Goal: Task Accomplishment & Management: Complete application form

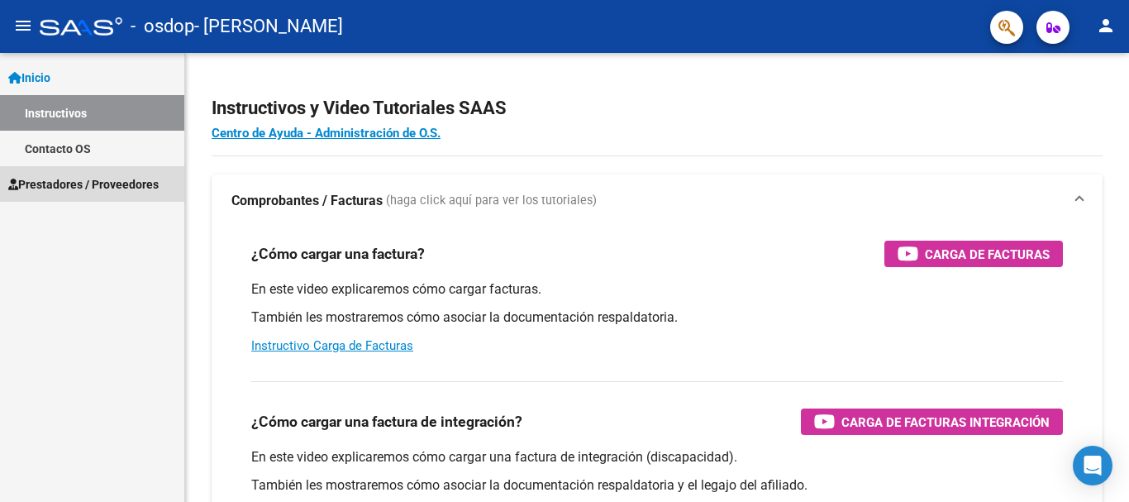
click at [53, 184] on span "Prestadores / Proveedores" at bounding box center [83, 184] width 150 height 18
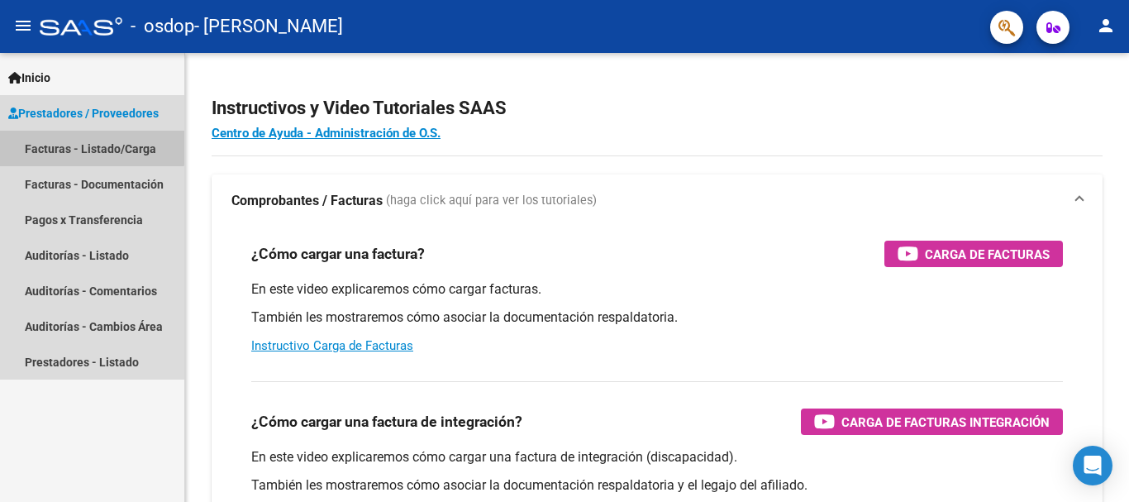
click at [86, 143] on link "Facturas - Listado/Carga" at bounding box center [92, 149] width 184 height 36
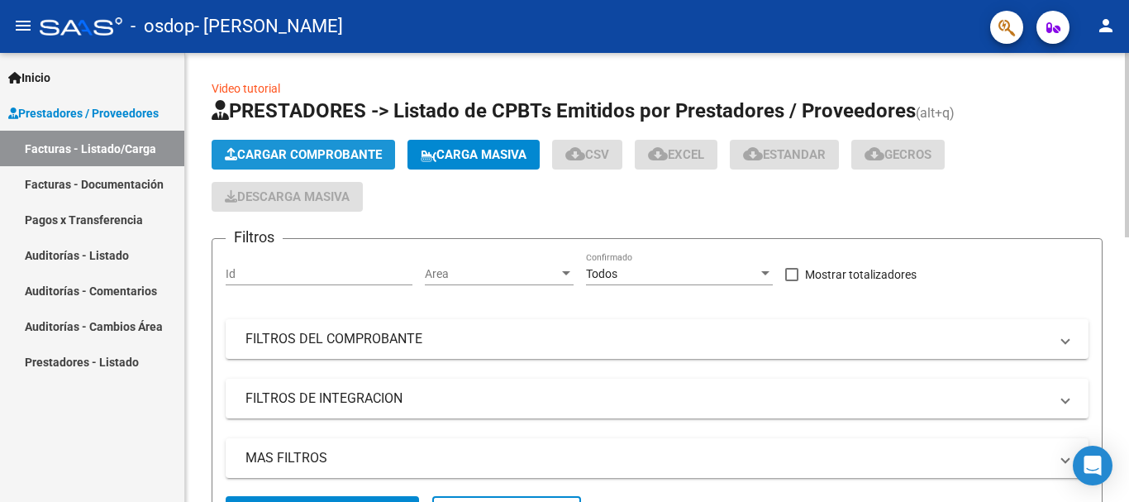
click at [309, 149] on span "Cargar Comprobante" at bounding box center [303, 154] width 157 height 15
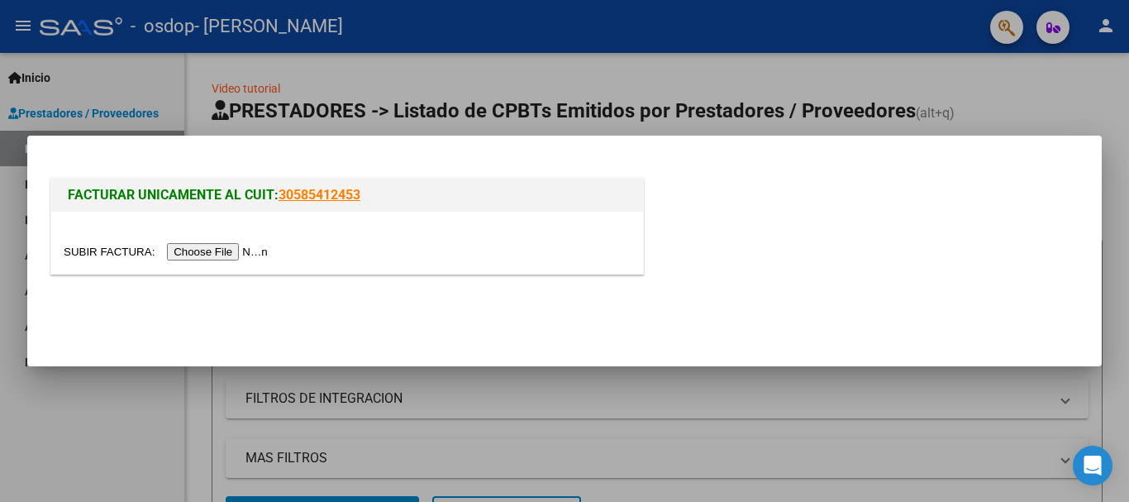
click at [212, 249] on input "file" at bounding box center [168, 251] width 209 height 17
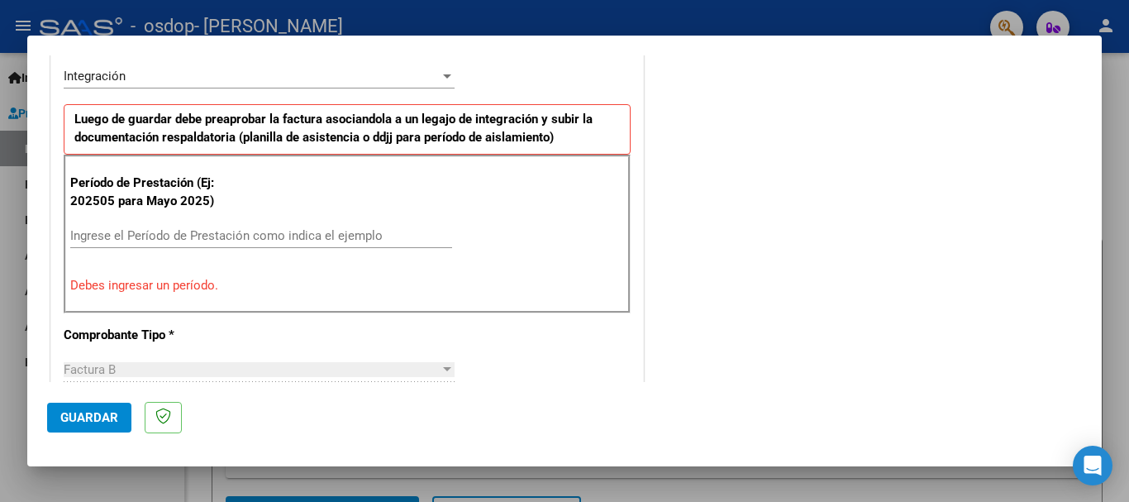
scroll to position [413, 0]
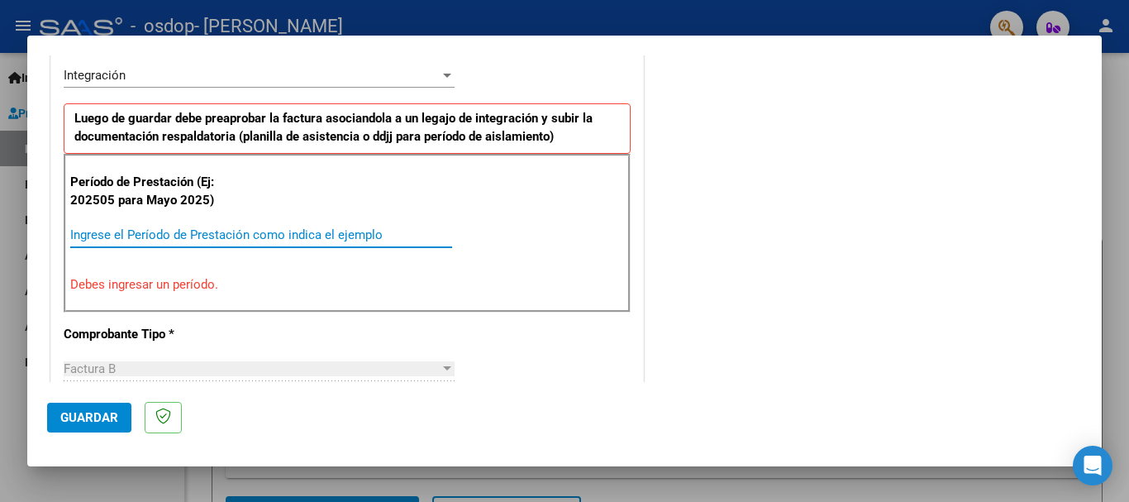
click at [155, 231] on input "Ingrese el Período de Prestación como indica el ejemplo" at bounding box center [261, 234] width 382 height 15
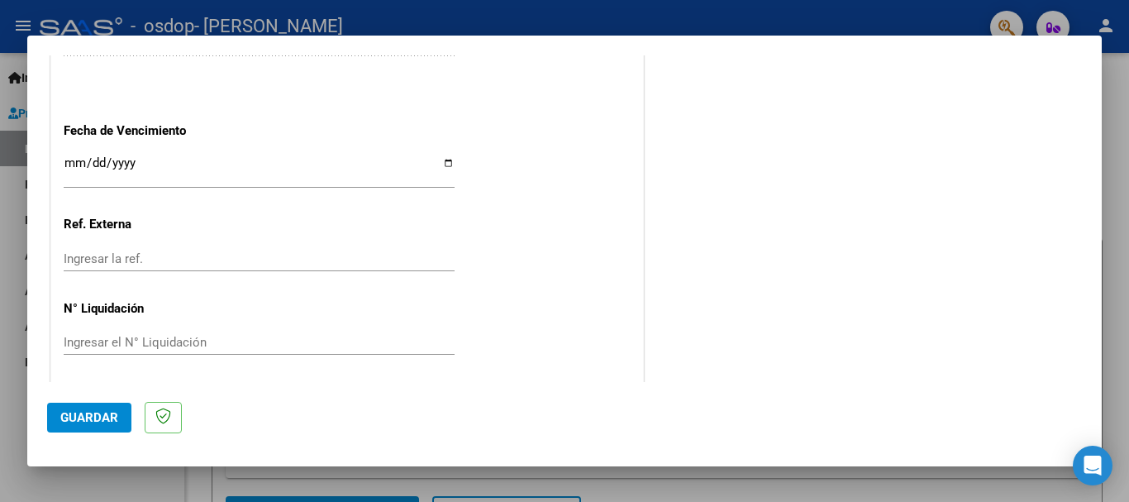
scroll to position [1128, 0]
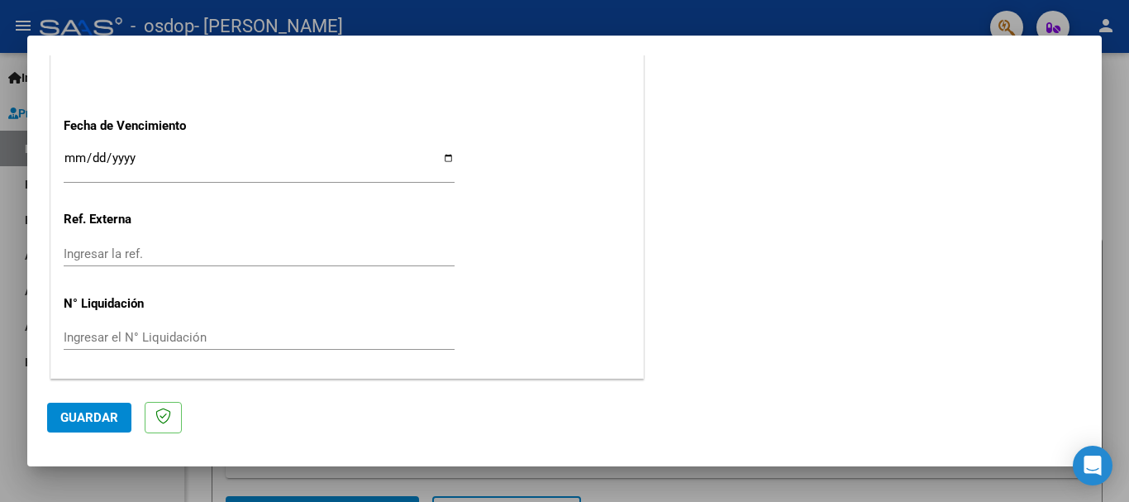
type input "202508"
click at [175, 164] on input "Ingresar la fecha" at bounding box center [259, 164] width 391 height 26
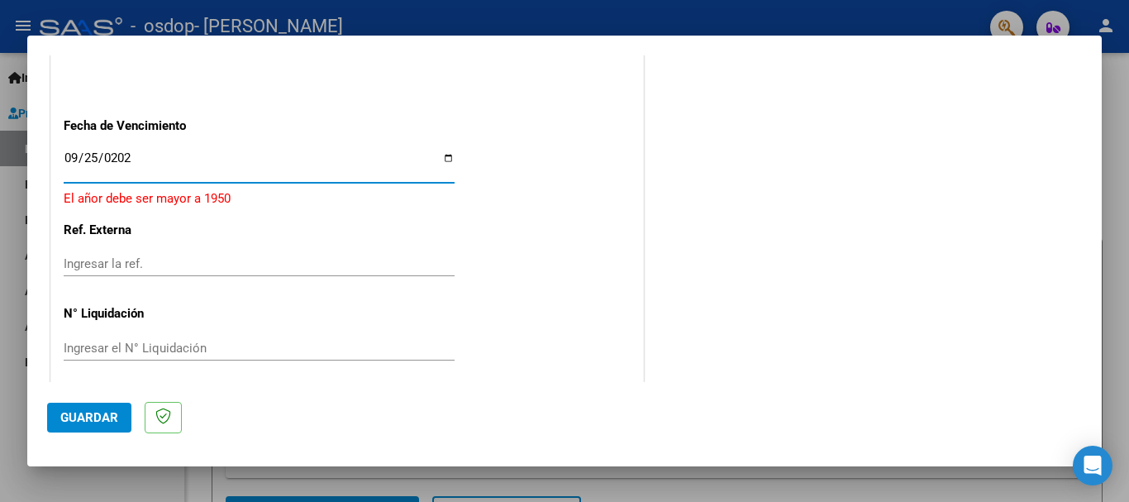
type input "2025-09-25"
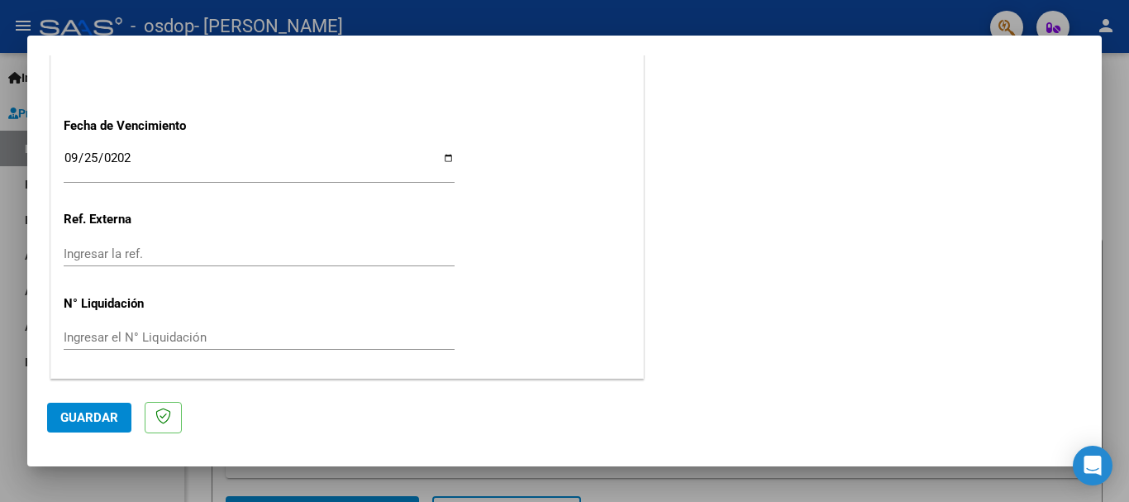
click at [93, 414] on span "Guardar" at bounding box center [89, 417] width 58 height 15
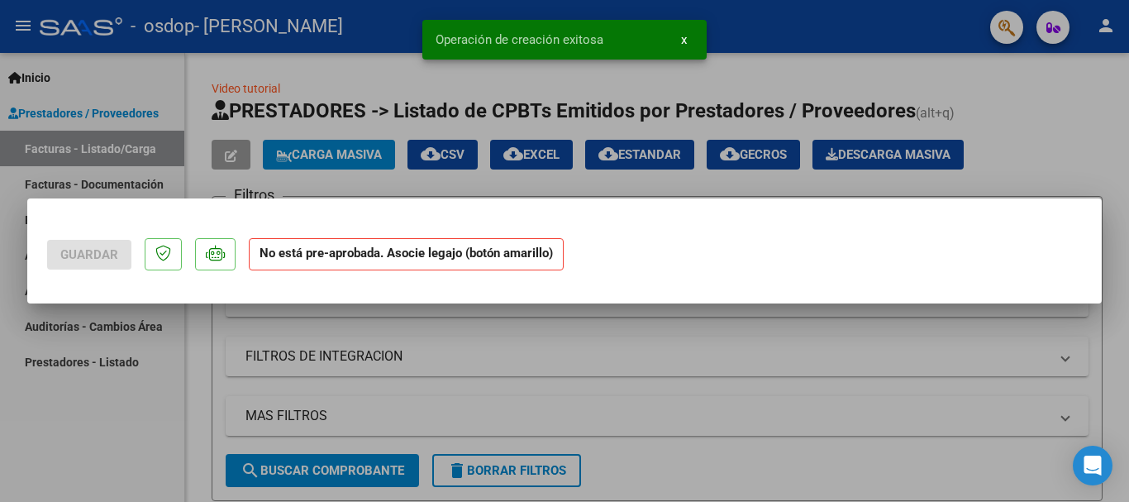
scroll to position [0, 0]
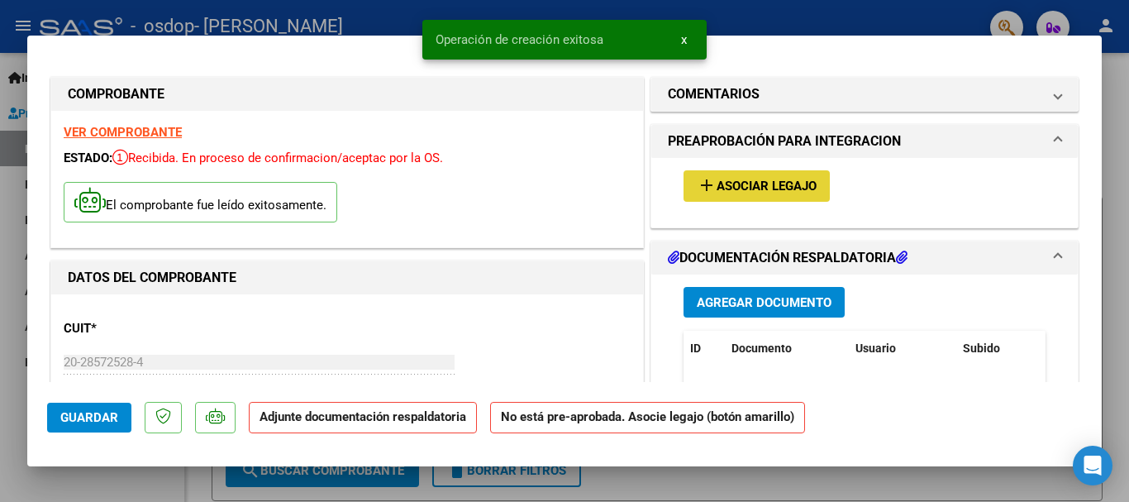
click at [704, 183] on mat-icon "add" at bounding box center [707, 185] width 20 height 20
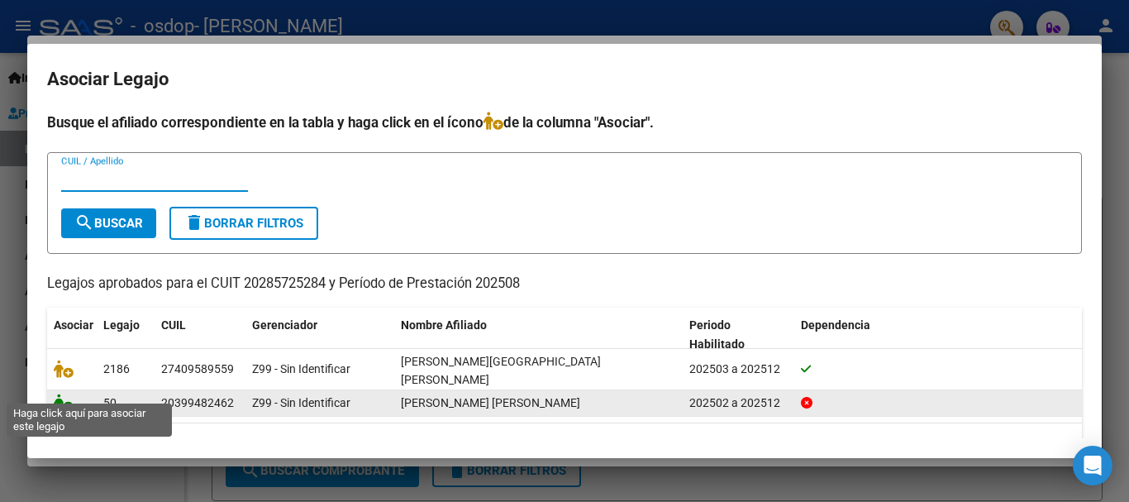
click at [59, 394] on icon at bounding box center [64, 403] width 20 height 18
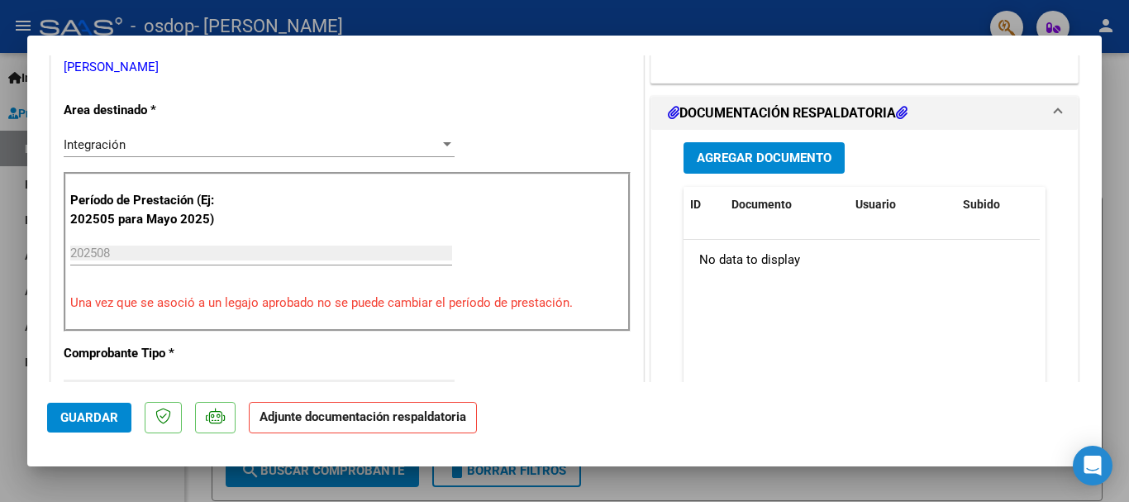
scroll to position [413, 0]
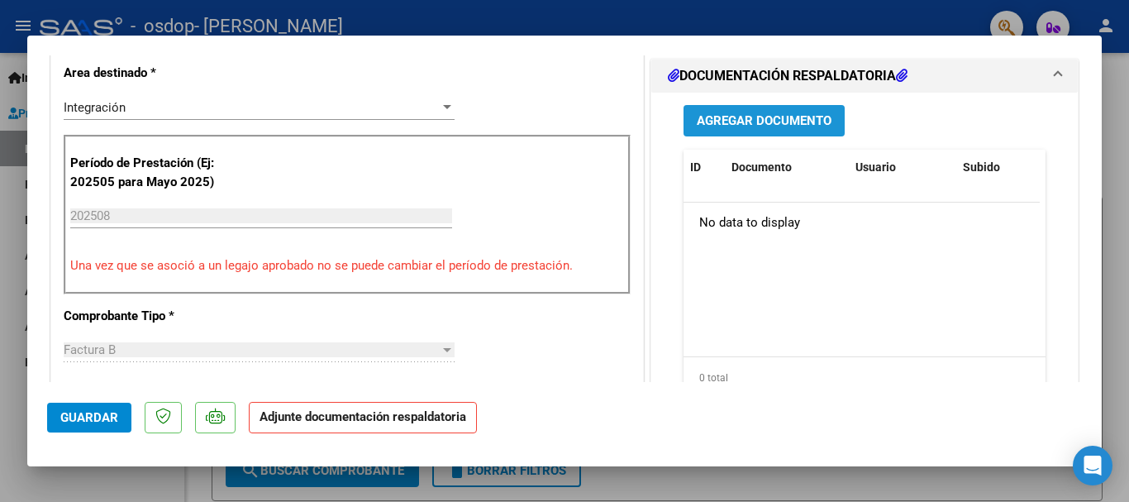
click at [706, 112] on button "Agregar Documento" at bounding box center [764, 120] width 161 height 31
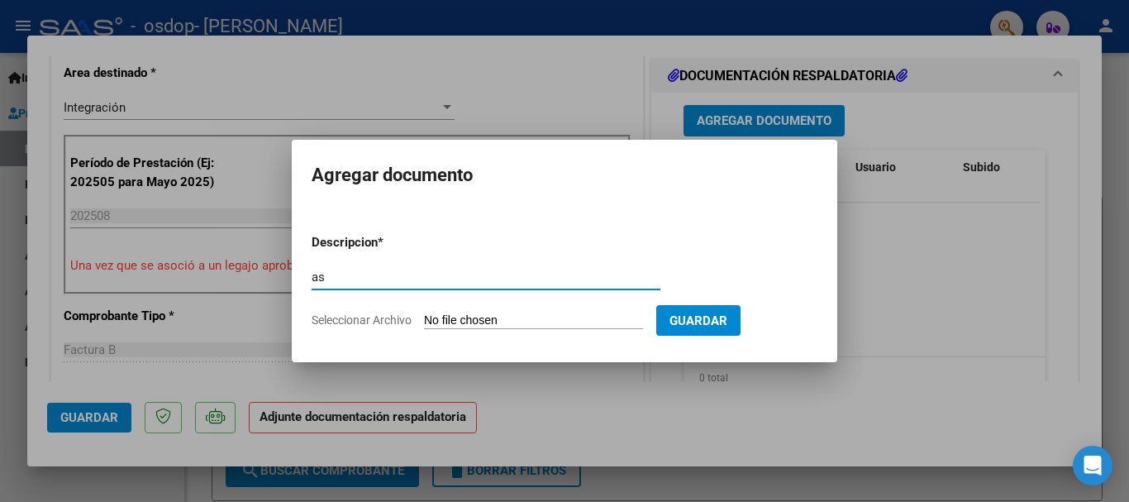
type input "a"
type input "F"
type input "ASISTENCIA"
click at [479, 314] on input "Seleccionar Archivo" at bounding box center [533, 321] width 219 height 16
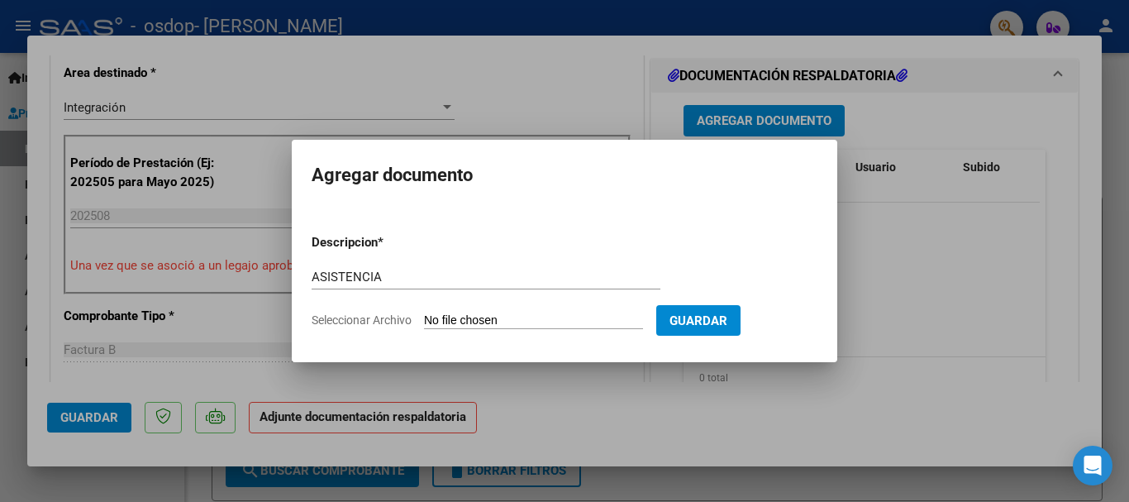
type input "C:\fakepath\20285725284_006_00001_00002344.pdf"
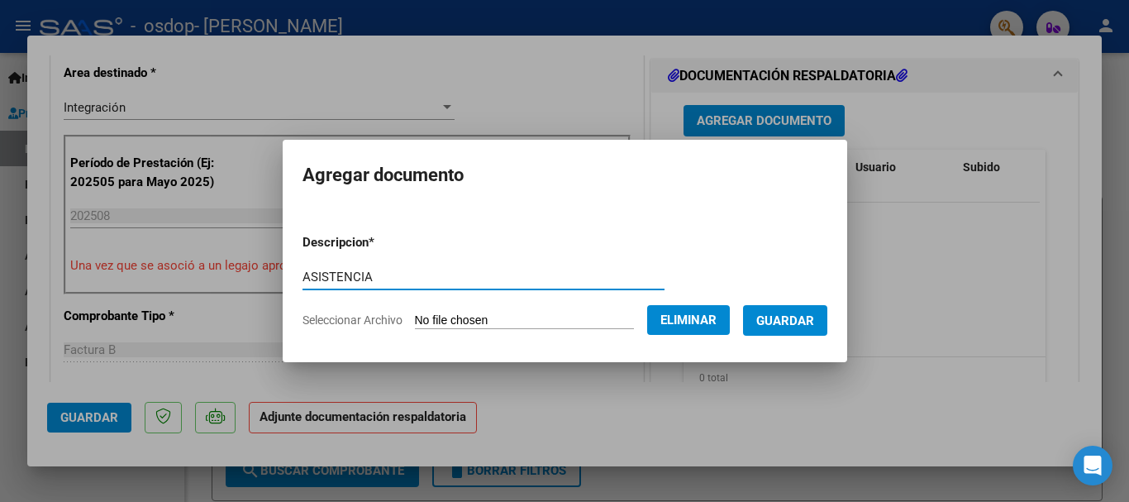
drag, startPoint x: 360, startPoint y: 279, endPoint x: 226, endPoint y: 280, distance: 133.9
click at [226, 280] on div "COMPROBANTE VER COMPROBANTE ESTADO: Recibida. En proceso de confirmacion/acepta…" at bounding box center [564, 251] width 1129 height 502
type input "FACTURA"
click at [809, 317] on span "Guardar" at bounding box center [785, 320] width 58 height 15
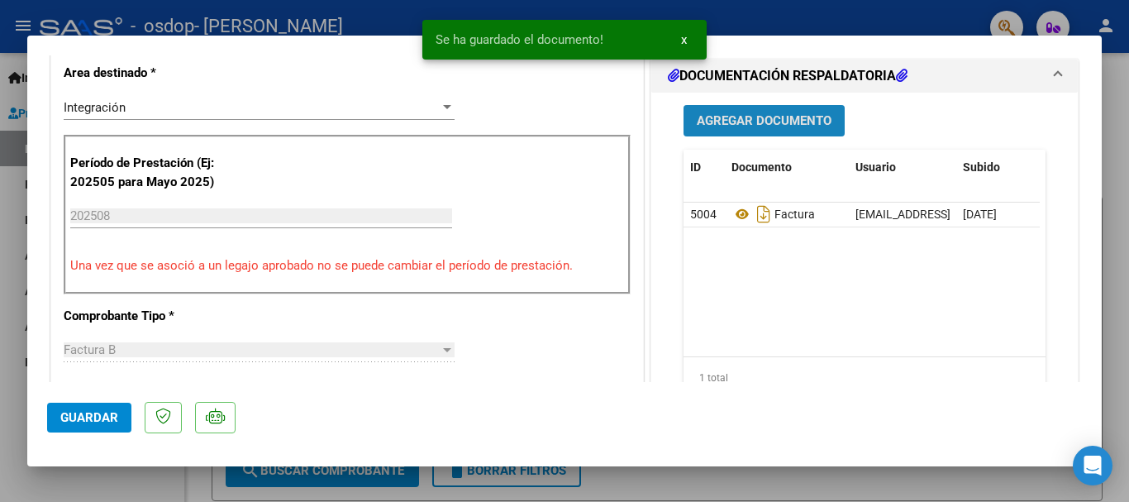
click at [735, 124] on span "Agregar Documento" at bounding box center [764, 121] width 135 height 15
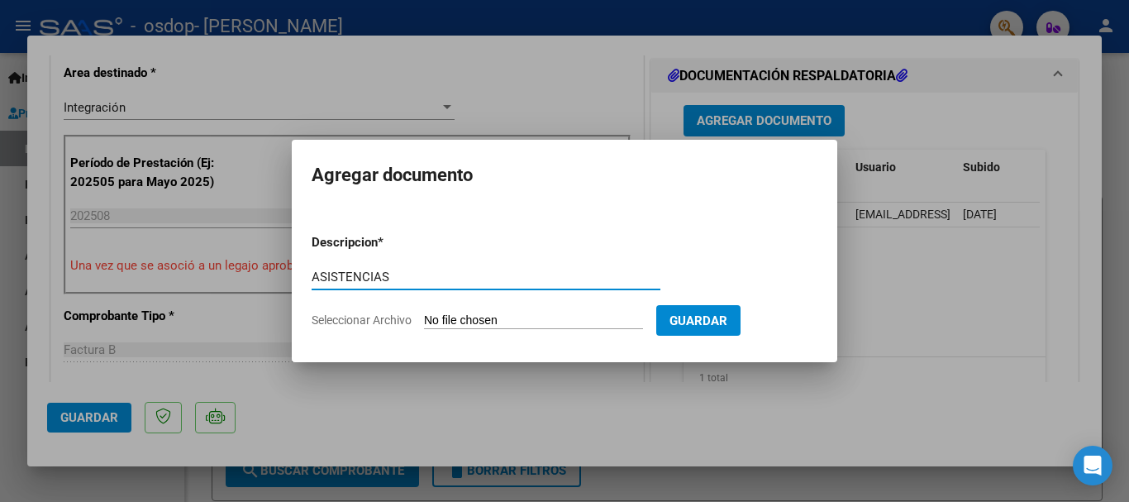
type input "ASISTENCIAS"
click at [575, 328] on input "Seleccionar Archivo" at bounding box center [533, 321] width 219 height 16
type input "C:\fakepath\SERRANO TR.pdf"
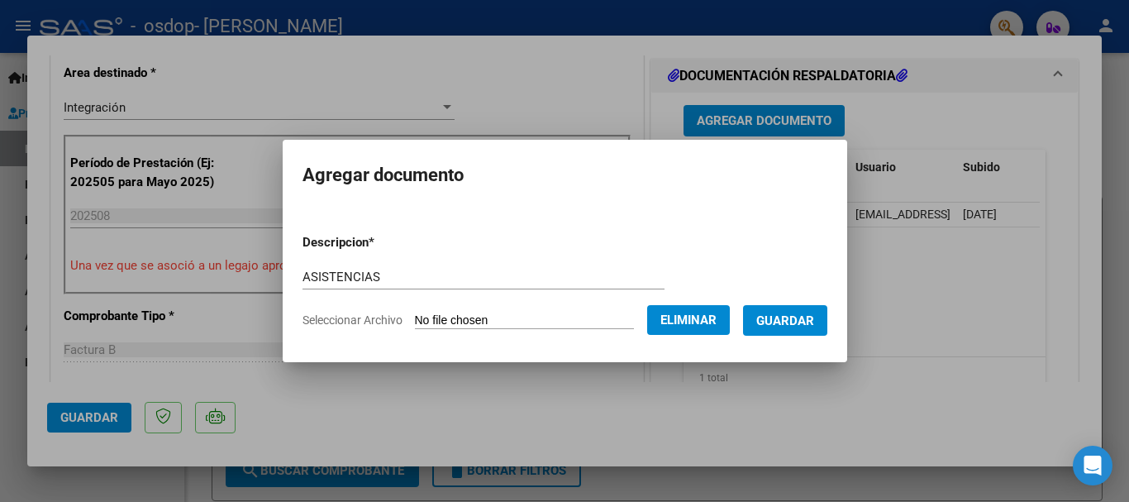
click at [804, 324] on span "Guardar" at bounding box center [785, 320] width 58 height 15
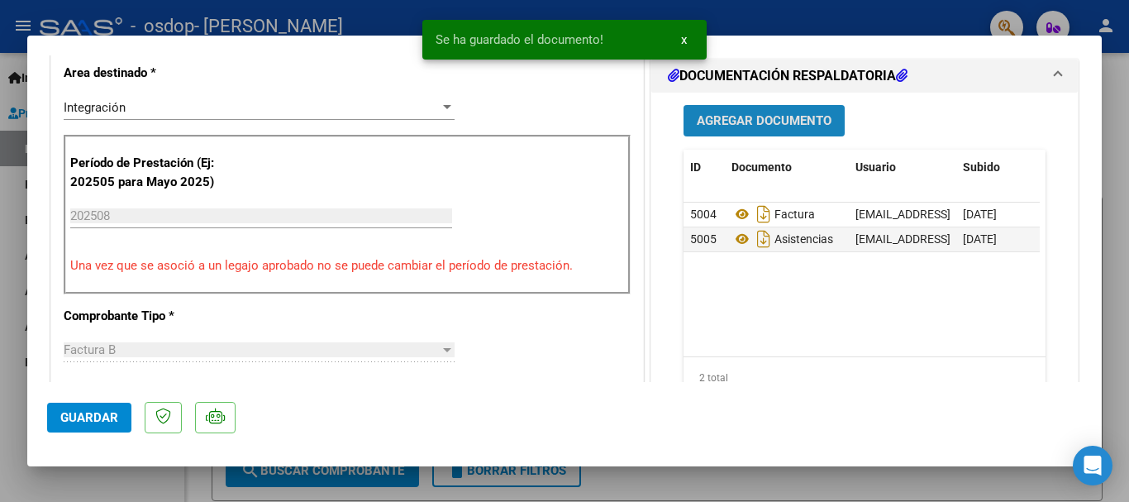
click at [731, 112] on button "Agregar Documento" at bounding box center [764, 120] width 161 height 31
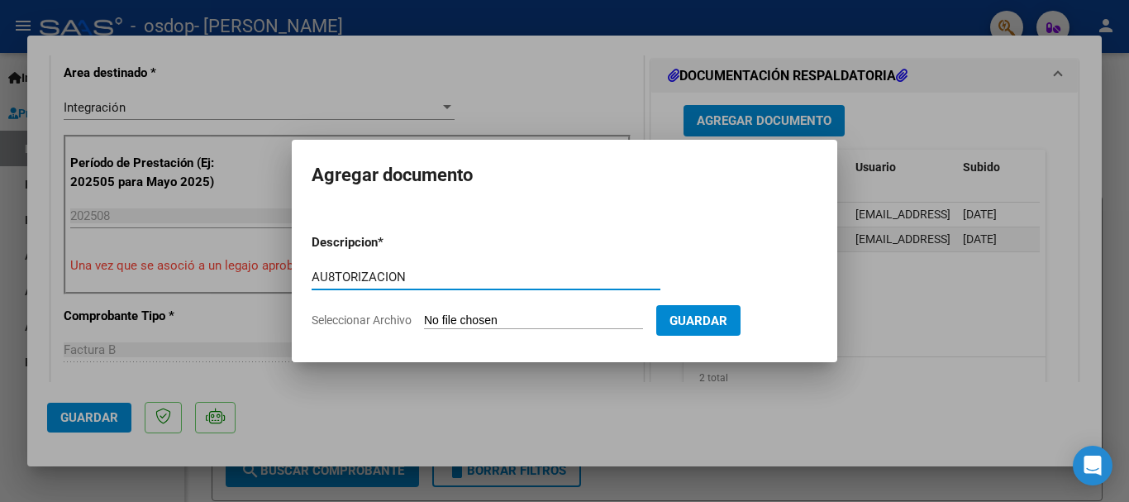
click at [332, 271] on input "AU8TORIZACION" at bounding box center [486, 277] width 349 height 15
type input "AUTORIZACION"
click at [578, 317] on input "Seleccionar Archivo" at bounding box center [533, 321] width 219 height 16
type input "C:\fakepath\AUT SERRANO TR.pdf"
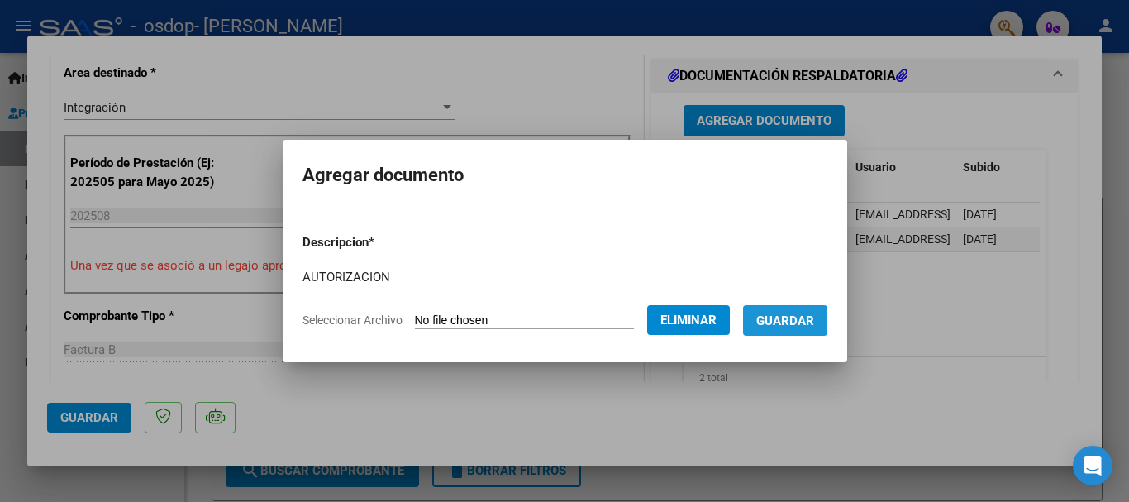
click at [785, 319] on span "Guardar" at bounding box center [785, 320] width 58 height 15
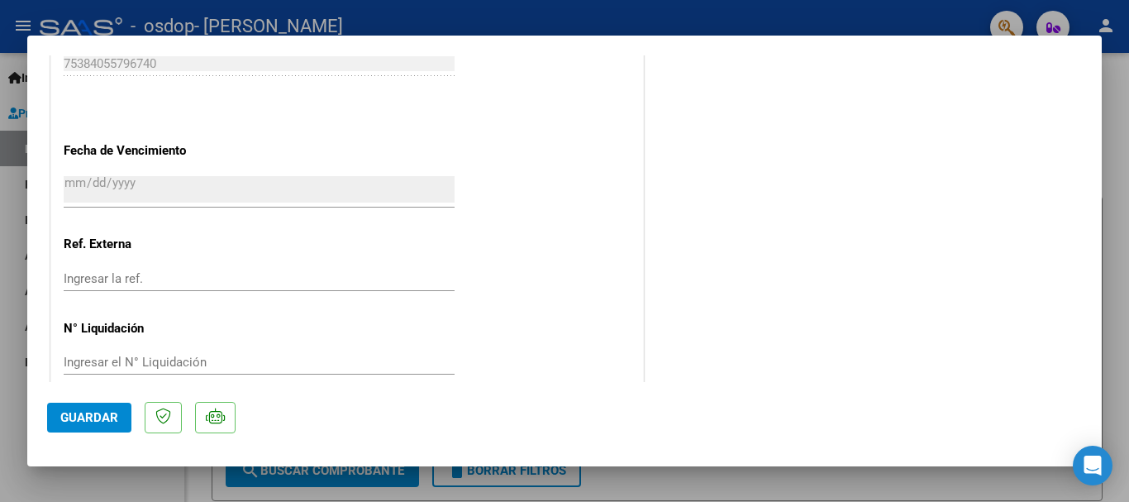
scroll to position [1153, 0]
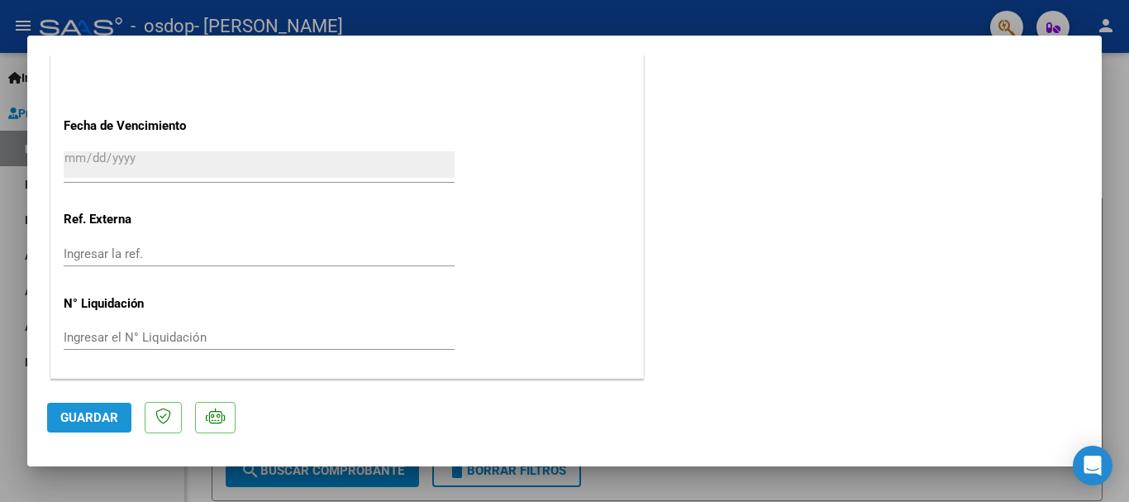
click at [92, 413] on span "Guardar" at bounding box center [89, 417] width 58 height 15
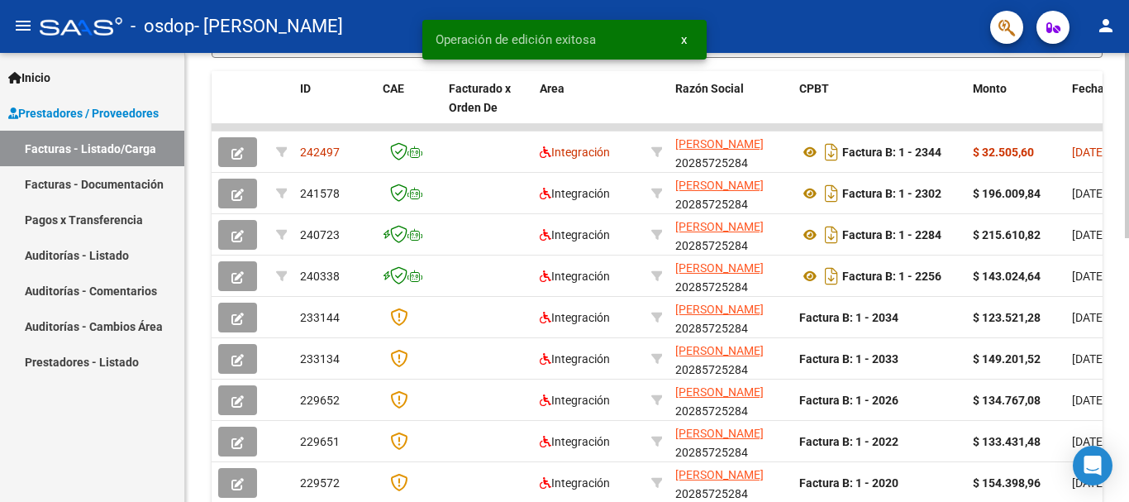
scroll to position [496, 0]
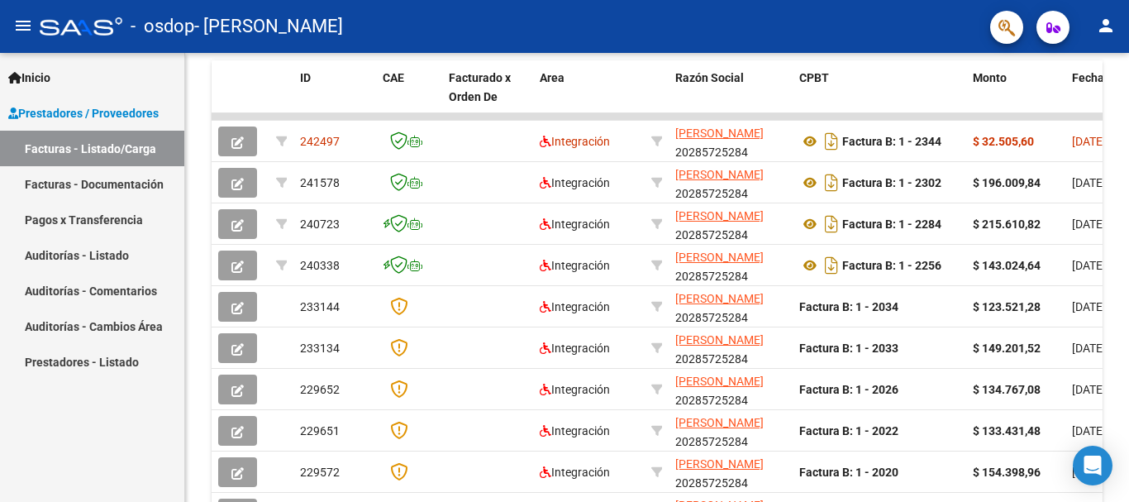
click at [1098, 21] on mat-icon "person" at bounding box center [1106, 26] width 20 height 20
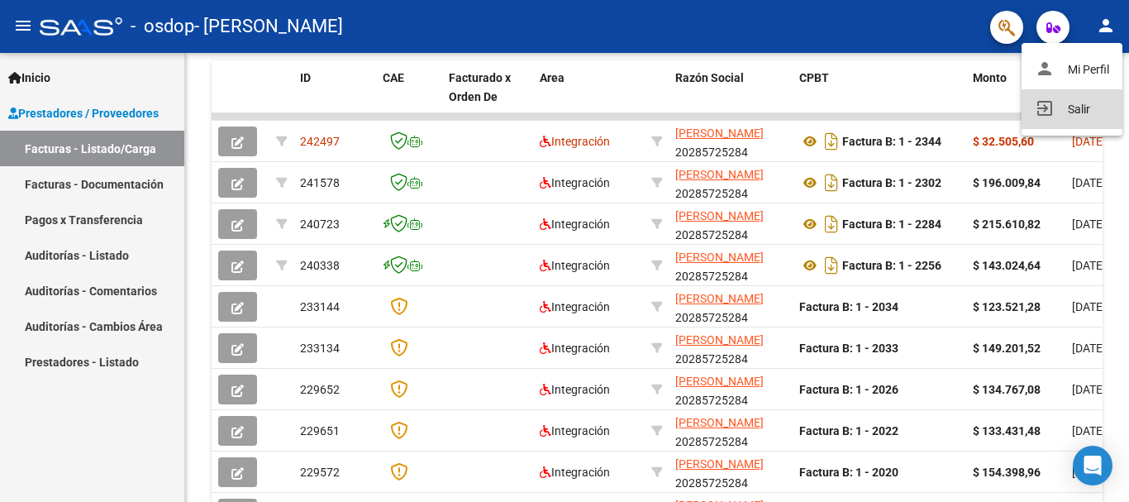
click at [1085, 114] on button "exit_to_app Salir" at bounding box center [1072, 109] width 101 height 40
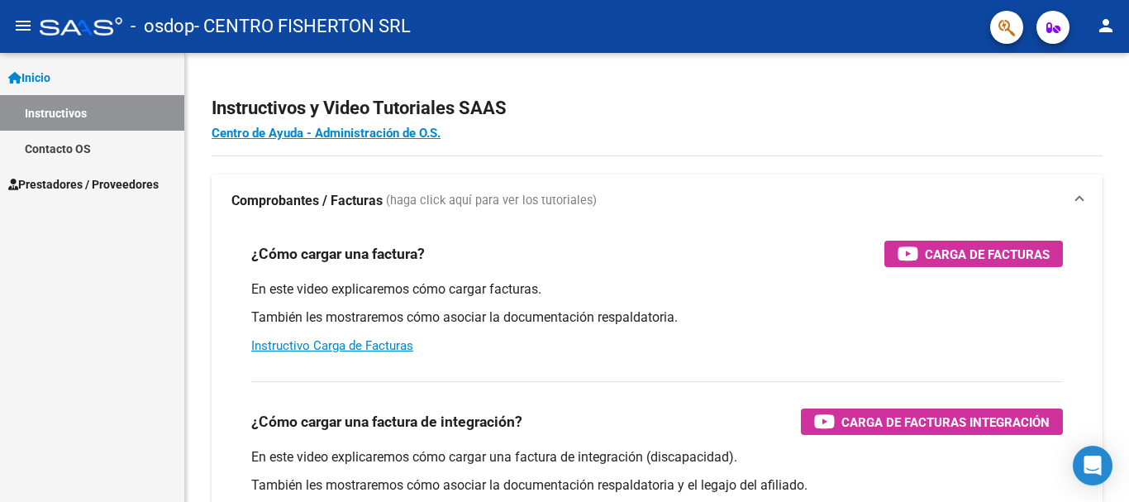
click at [83, 179] on span "Prestadores / Proveedores" at bounding box center [83, 184] width 150 height 18
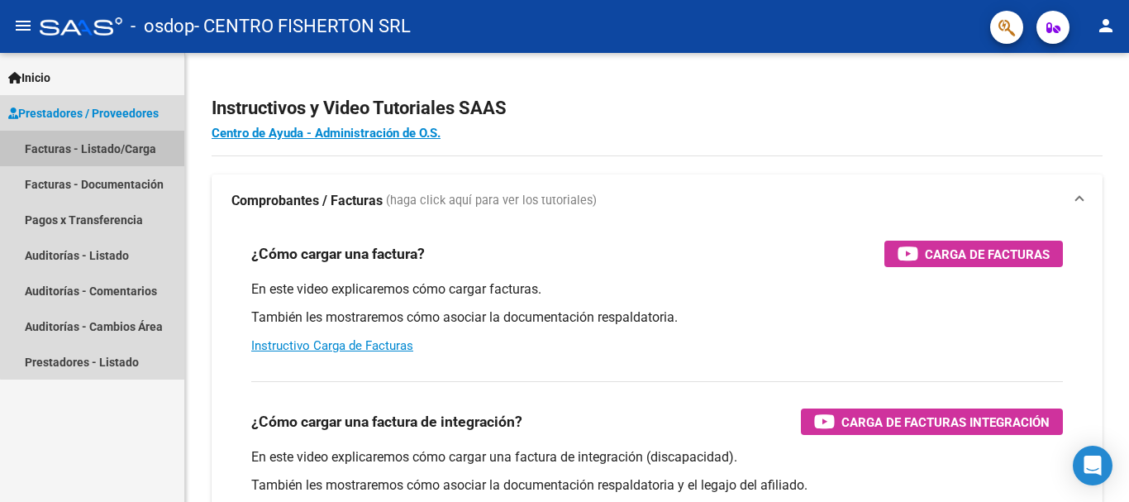
click at [106, 152] on link "Facturas - Listado/Carga" at bounding box center [92, 149] width 184 height 36
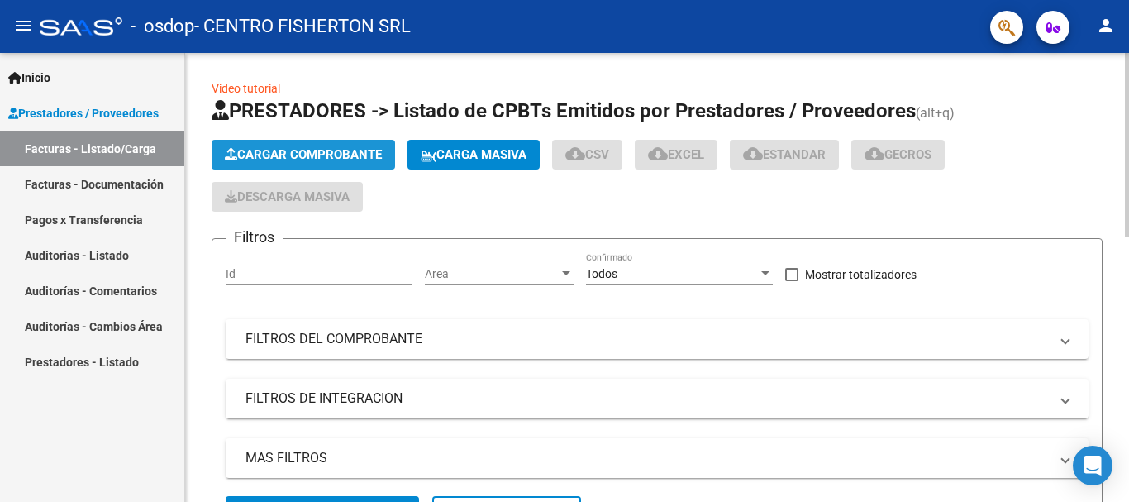
click at [320, 153] on span "Cargar Comprobante" at bounding box center [303, 154] width 157 height 15
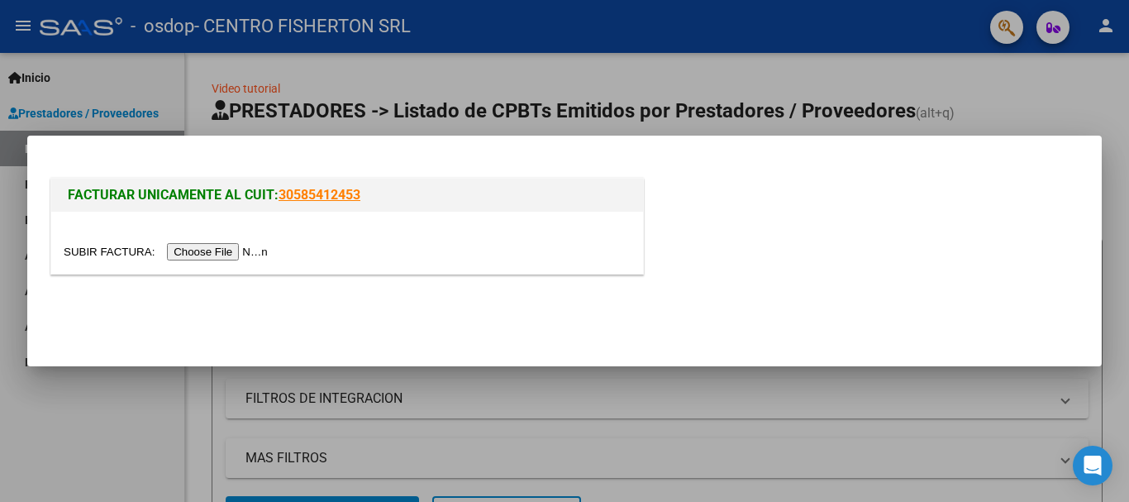
click at [185, 254] on input "file" at bounding box center [168, 251] width 209 height 17
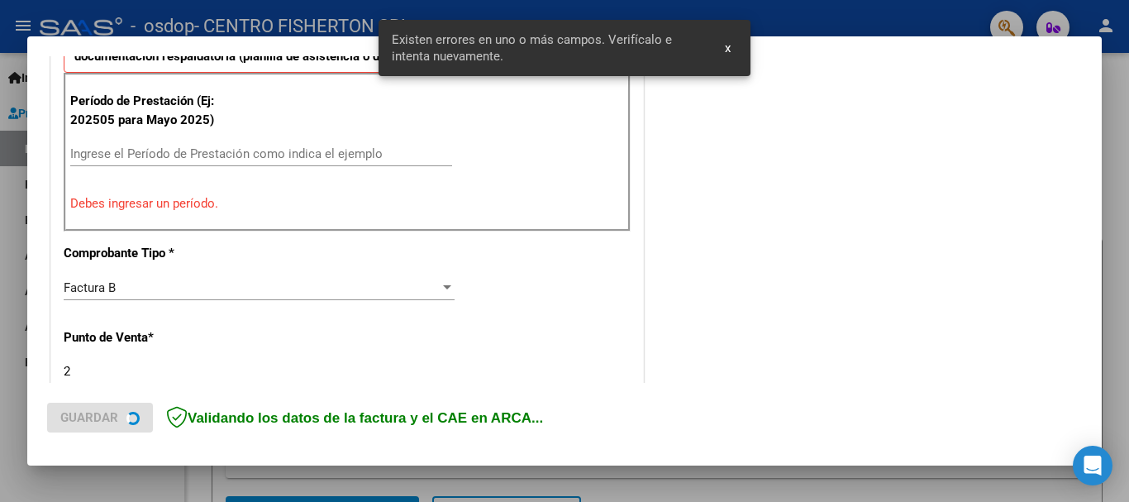
scroll to position [547, 0]
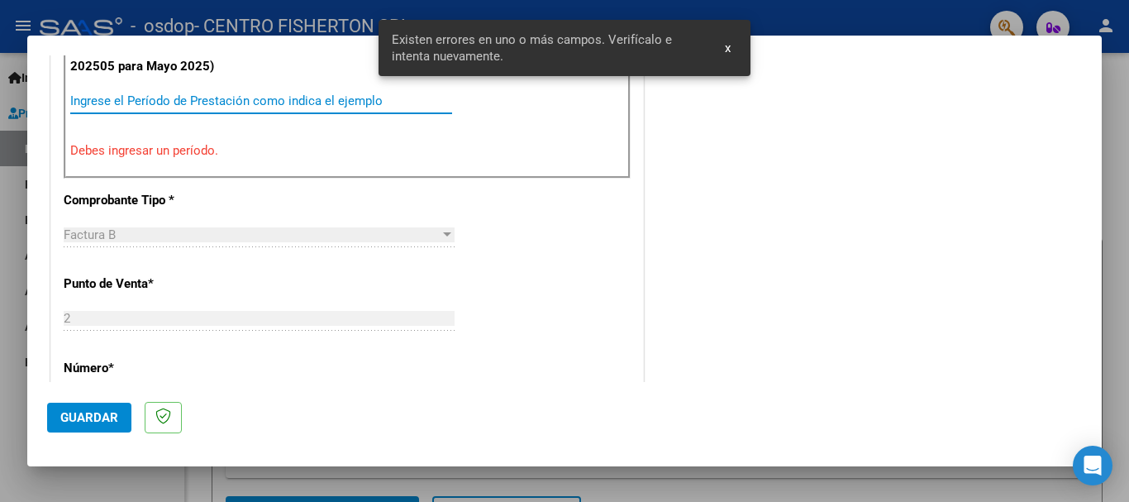
click at [118, 96] on input "Ingrese el Período de Prestación como indica el ejemplo" at bounding box center [261, 100] width 382 height 15
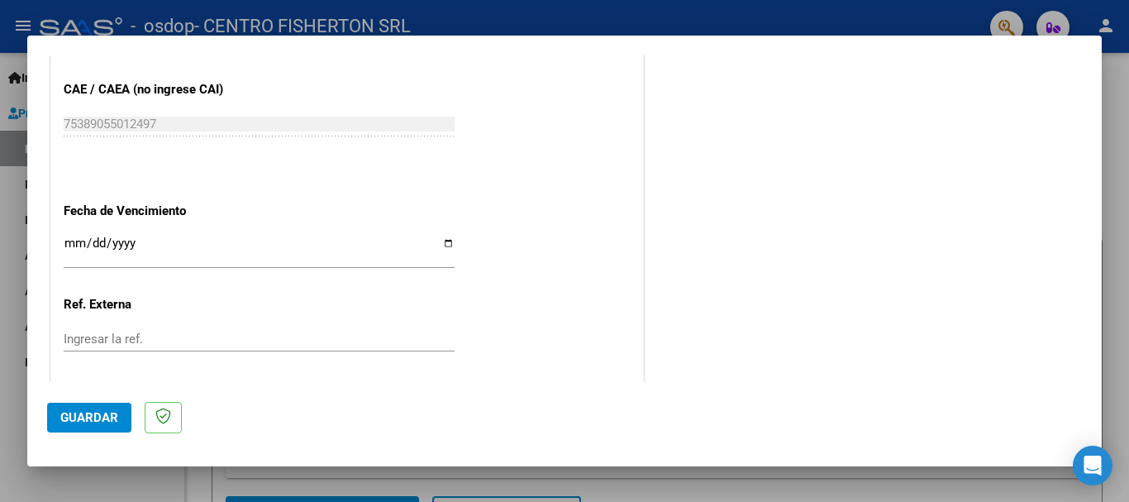
scroll to position [1126, 0]
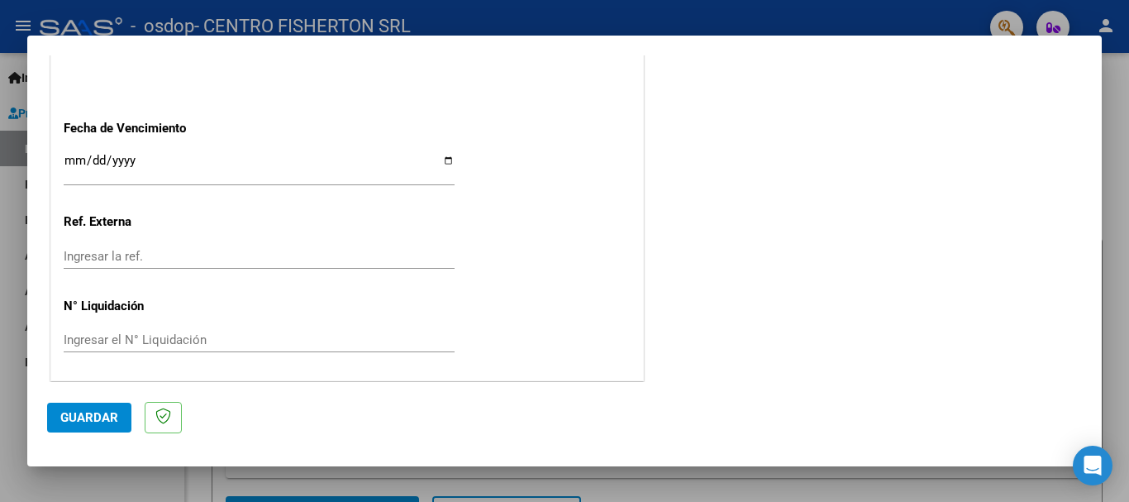
type input "202508"
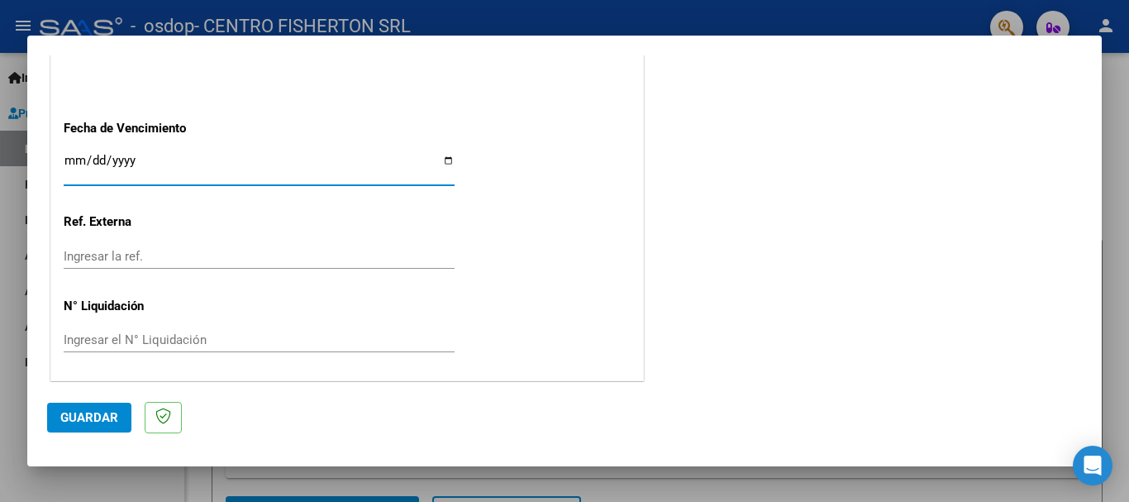
click at [115, 154] on input "Ingresar la fecha" at bounding box center [259, 167] width 391 height 26
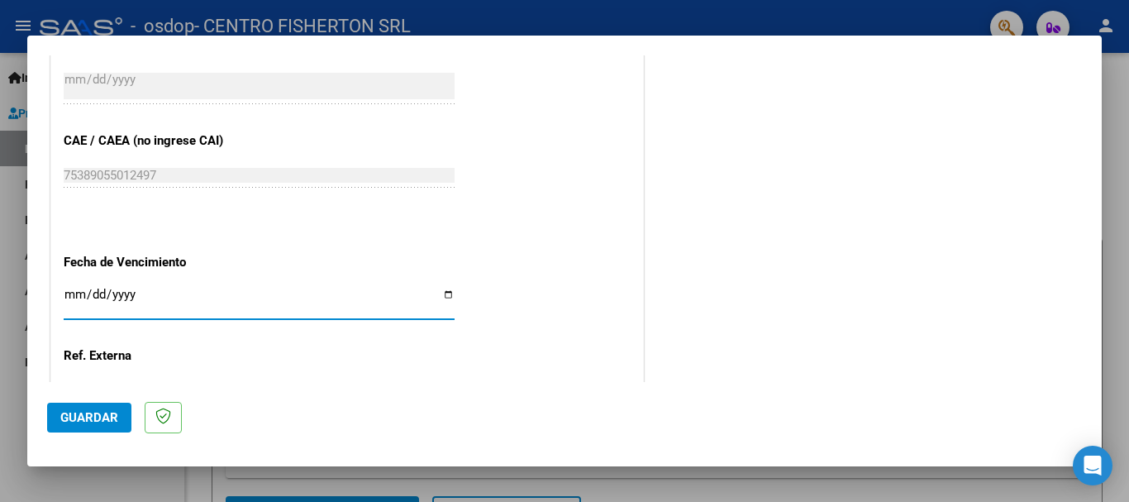
scroll to position [1128, 0]
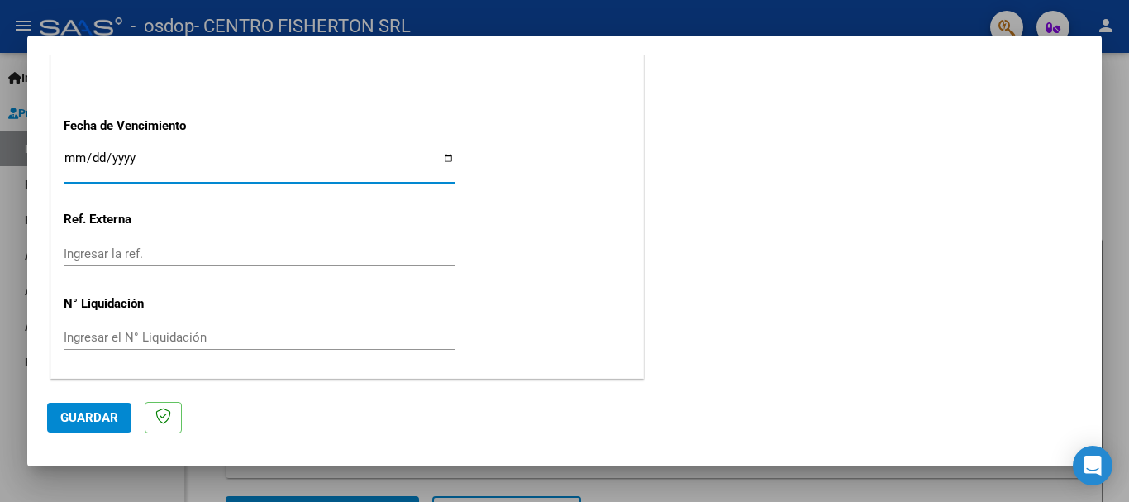
click at [72, 151] on input "Ingresar la fecha" at bounding box center [259, 164] width 391 height 26
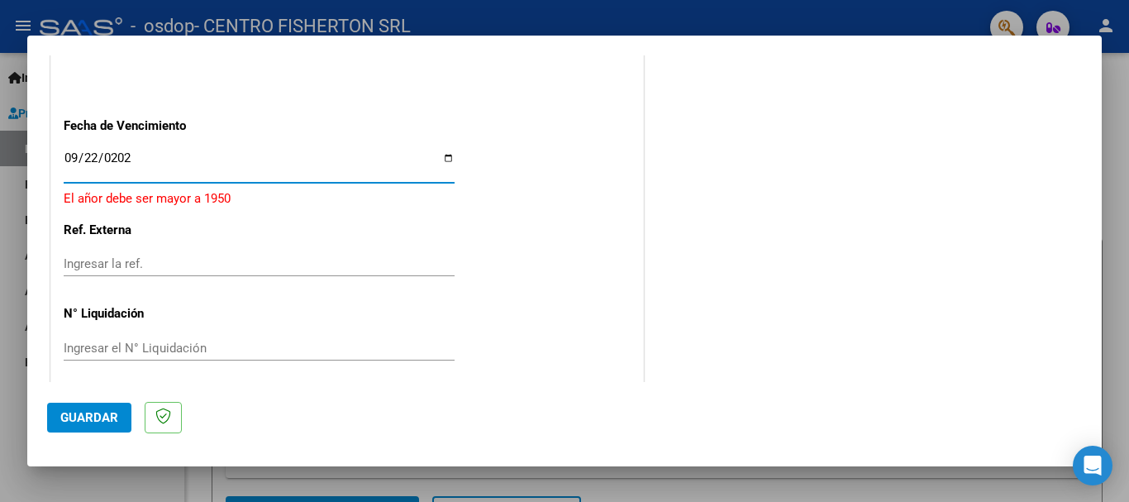
type input "[DATE]"
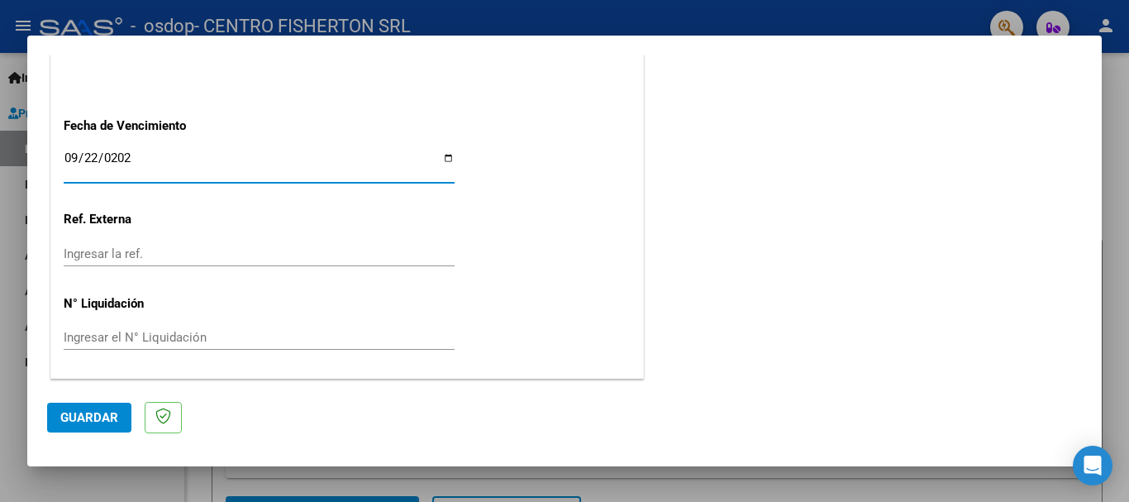
drag, startPoint x: 103, startPoint y: 414, endPoint x: 131, endPoint y: 413, distance: 28.1
click at [103, 415] on span "Guardar" at bounding box center [89, 417] width 58 height 15
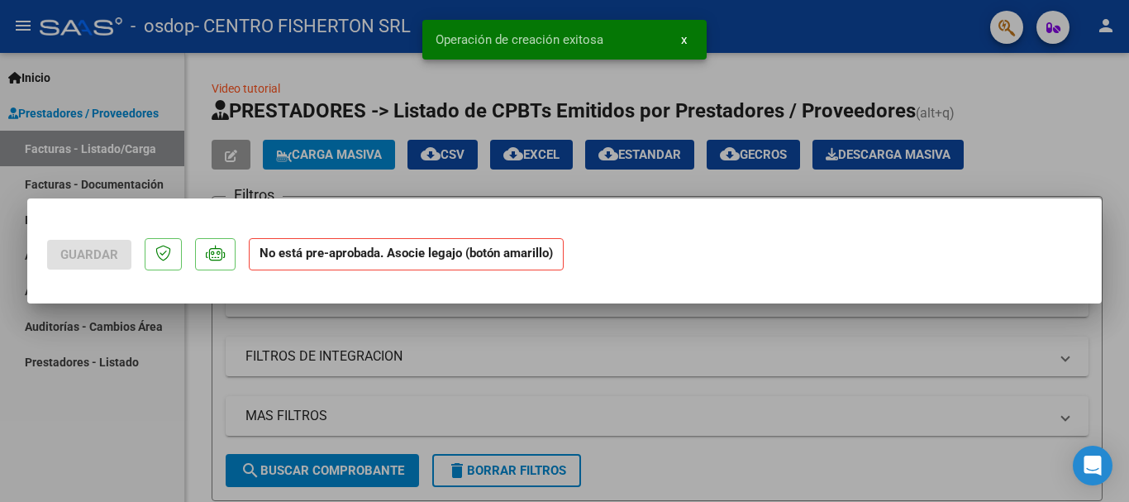
scroll to position [0, 0]
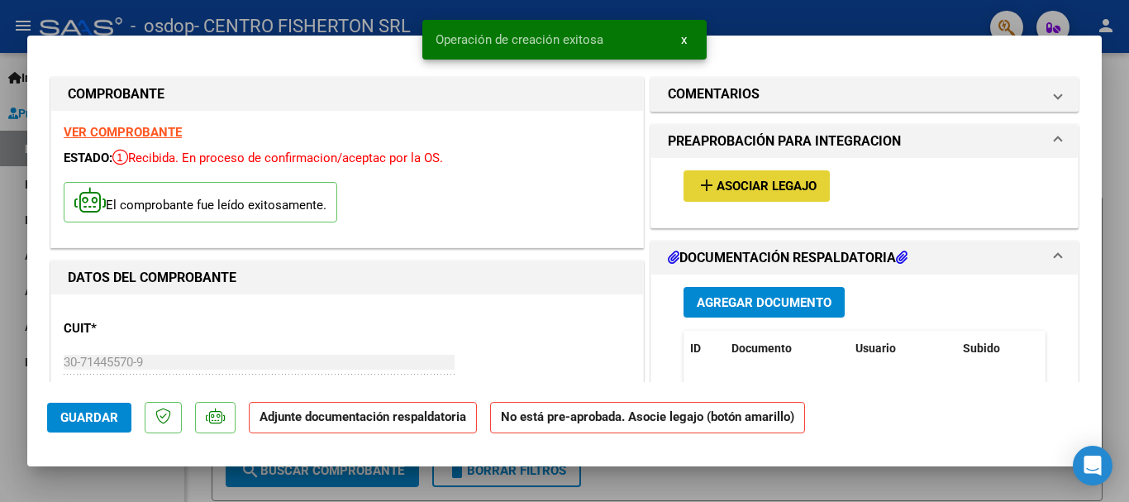
click at [734, 183] on span "Asociar Legajo" at bounding box center [767, 186] width 100 height 15
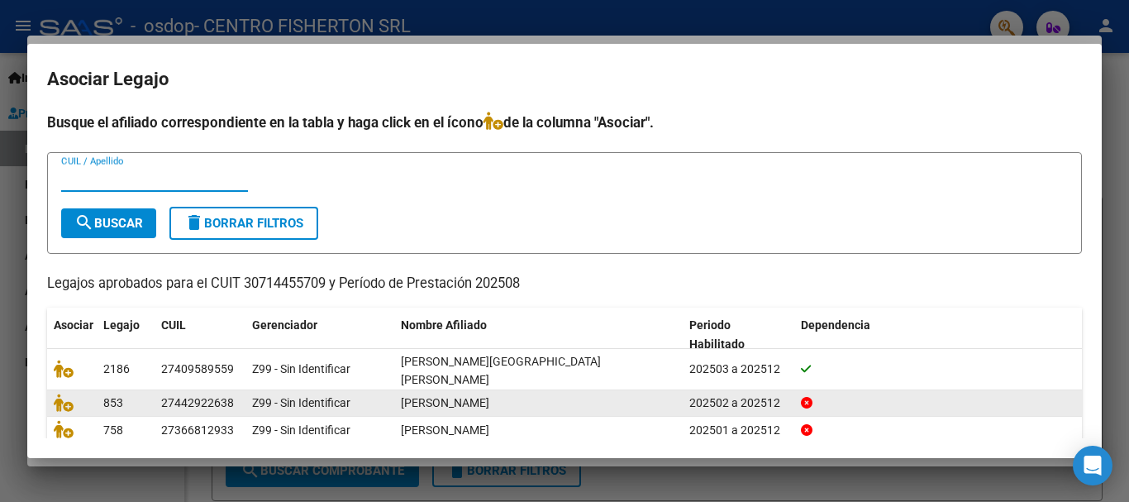
scroll to position [81, 0]
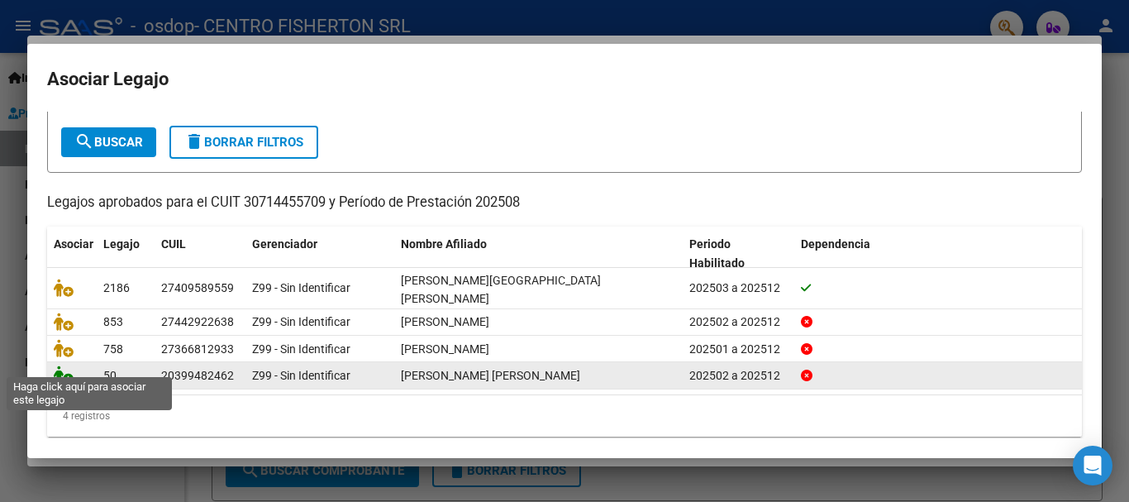
click at [69, 365] on icon at bounding box center [64, 374] width 20 height 18
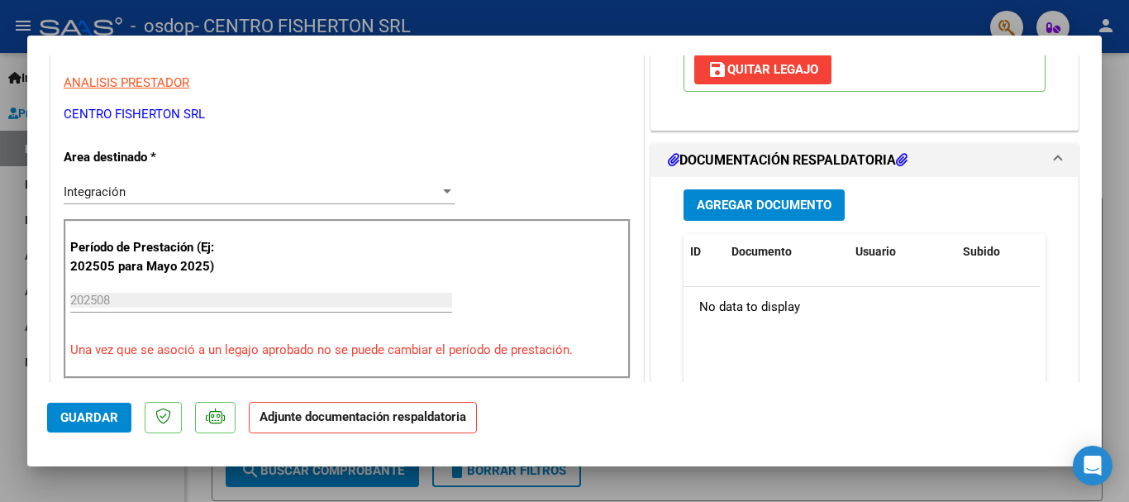
scroll to position [331, 0]
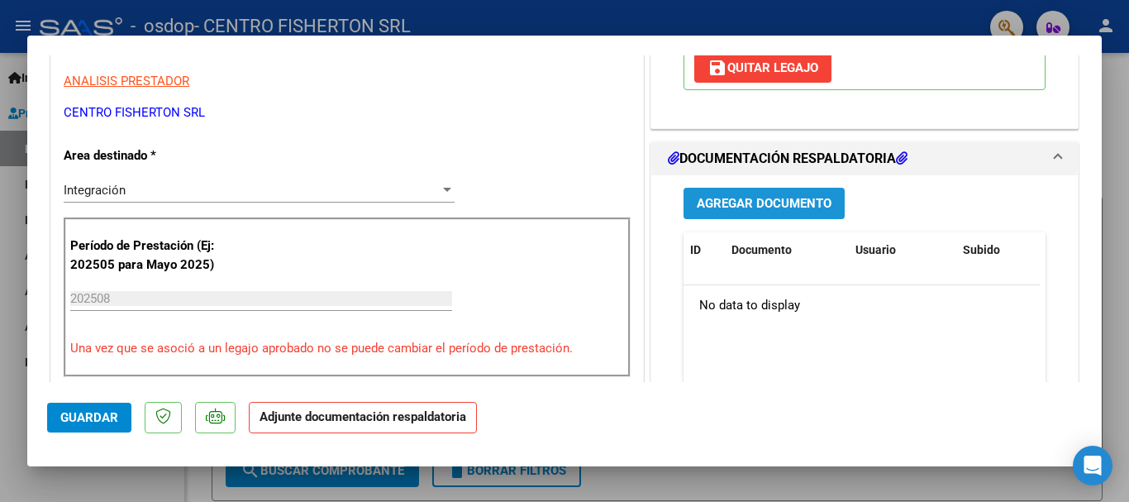
click at [757, 205] on span "Agregar Documento" at bounding box center [764, 204] width 135 height 15
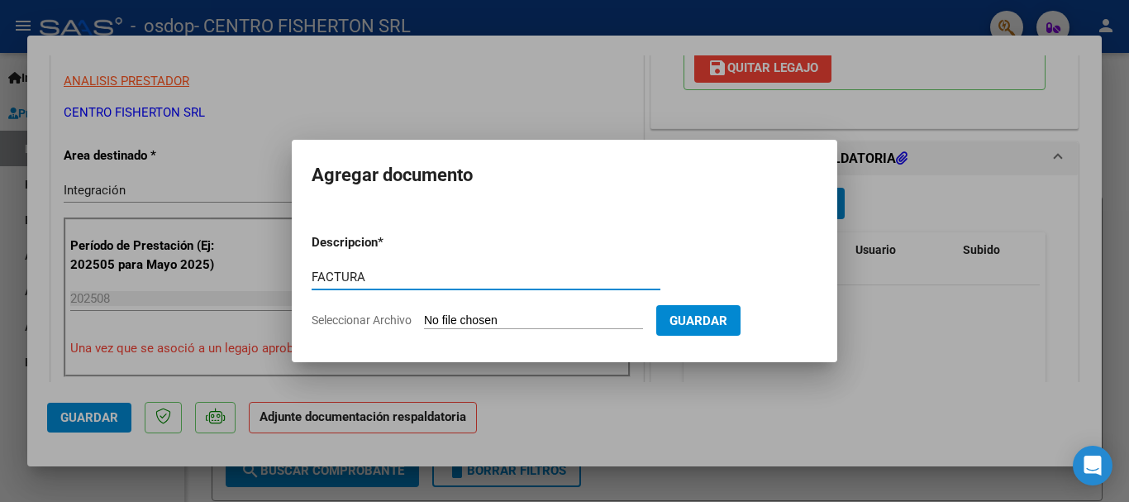
type input "FACTURA"
click at [544, 319] on input "Seleccionar Archivo" at bounding box center [533, 321] width 219 height 16
type input "C:\fakepath\30714455709_006_00002_00003687.pdf"
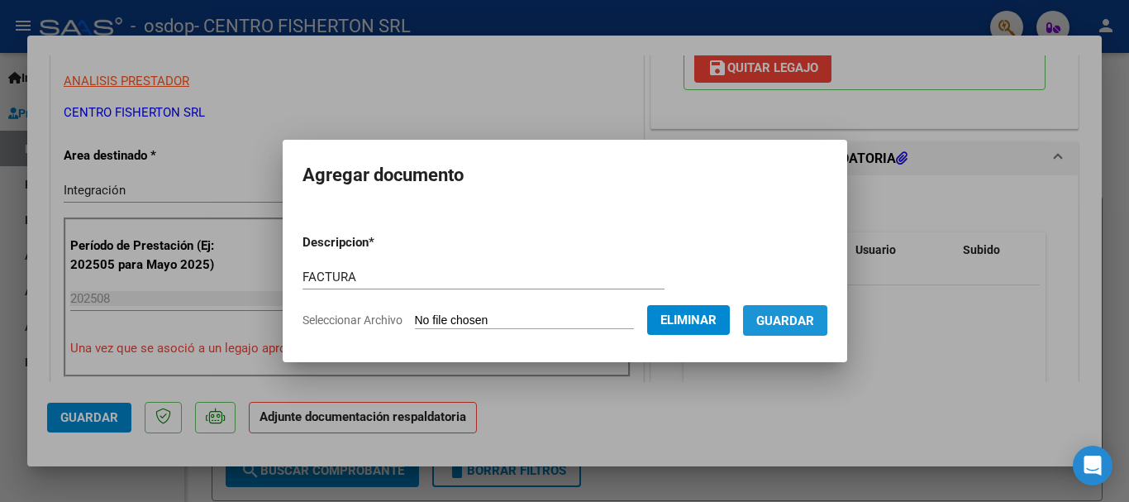
click at [803, 320] on span "Guardar" at bounding box center [785, 320] width 58 height 15
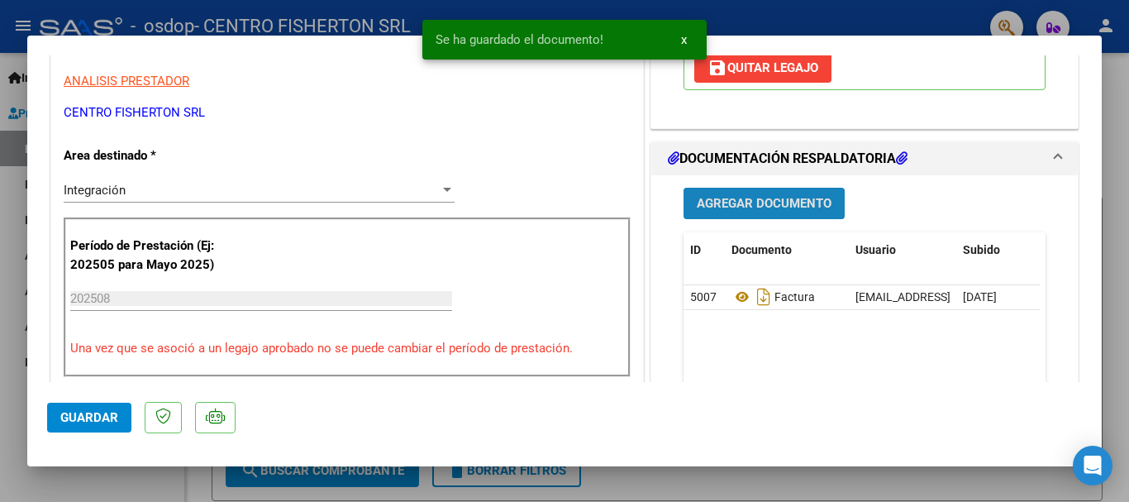
click at [747, 198] on span "Agregar Documento" at bounding box center [764, 204] width 135 height 15
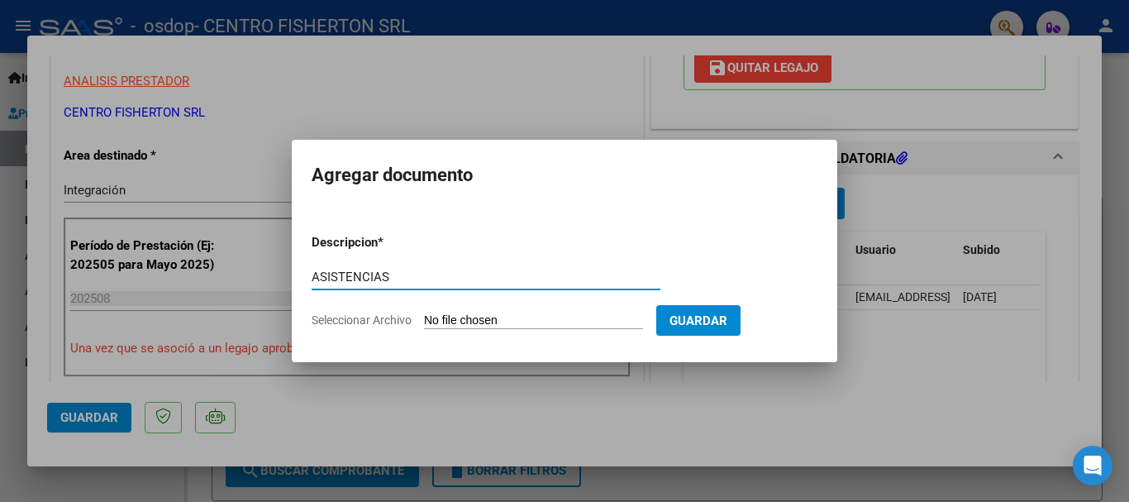
type input "ASISTENCIAS"
click at [446, 323] on input "Seleccionar Archivo" at bounding box center [533, 321] width 219 height 16
type input "C:\fakepath\[PERSON_NAME] RH.pdf"
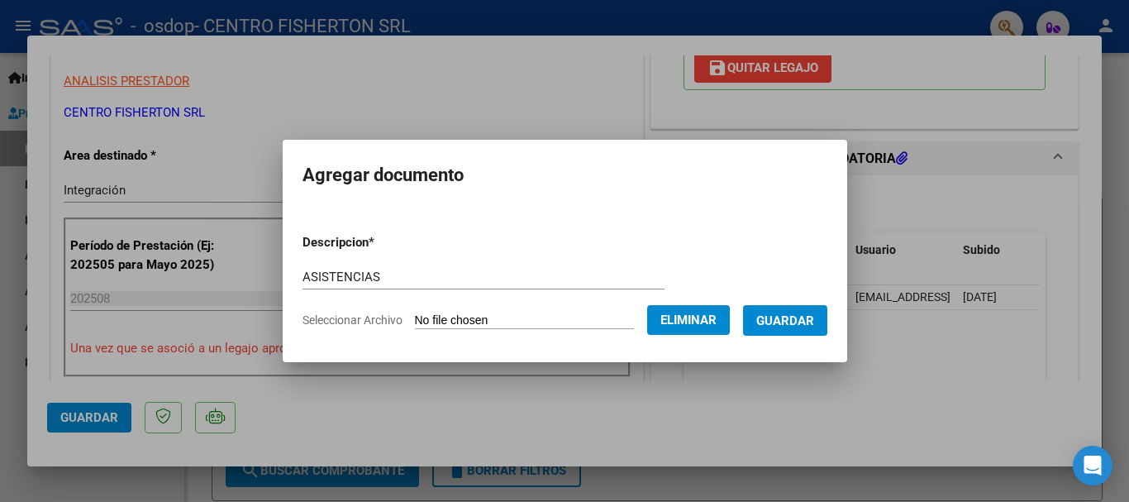
click at [783, 318] on span "Guardar" at bounding box center [785, 320] width 58 height 15
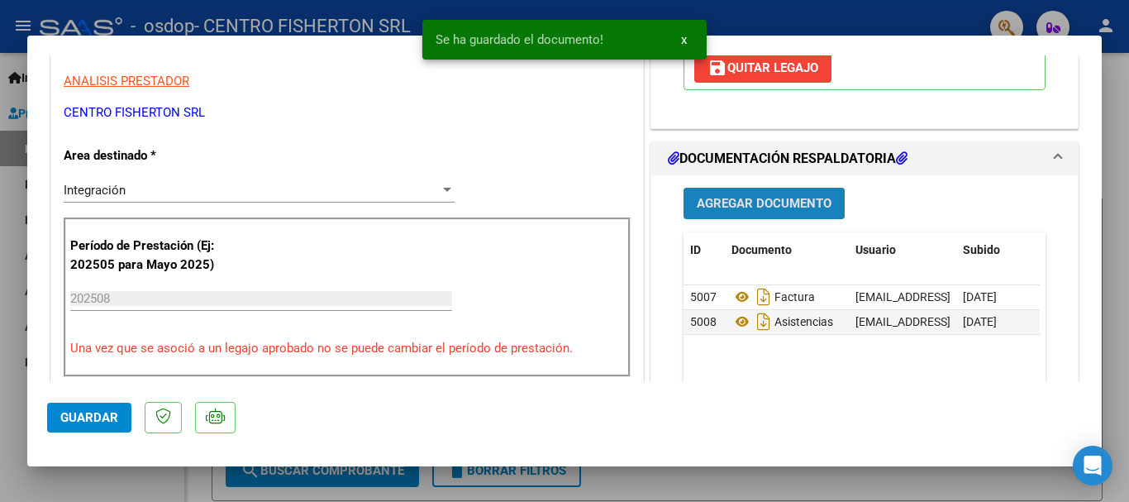
click at [779, 211] on span "Agregar Documento" at bounding box center [764, 204] width 135 height 15
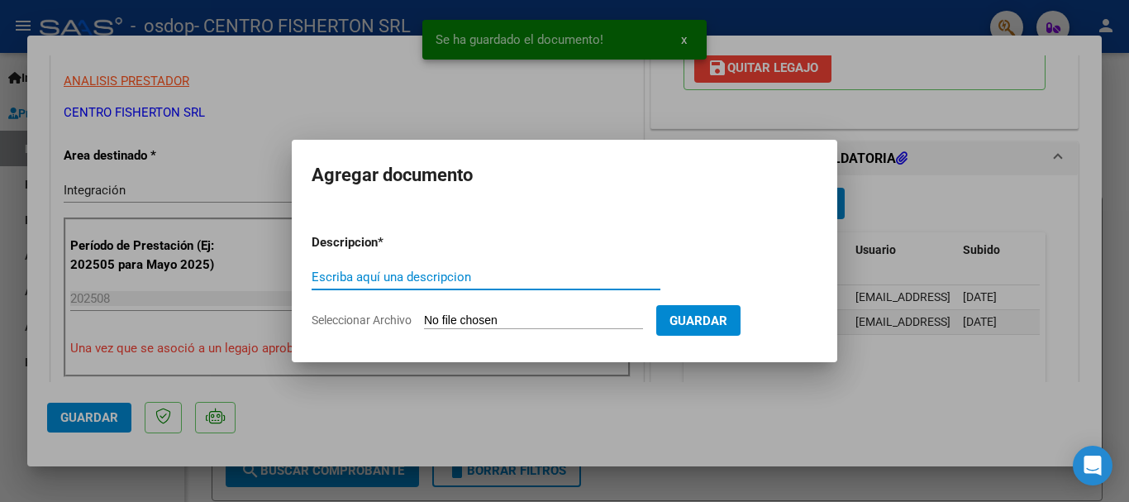
click at [408, 278] on input "Escriba aquí una descripcion" at bounding box center [486, 277] width 349 height 15
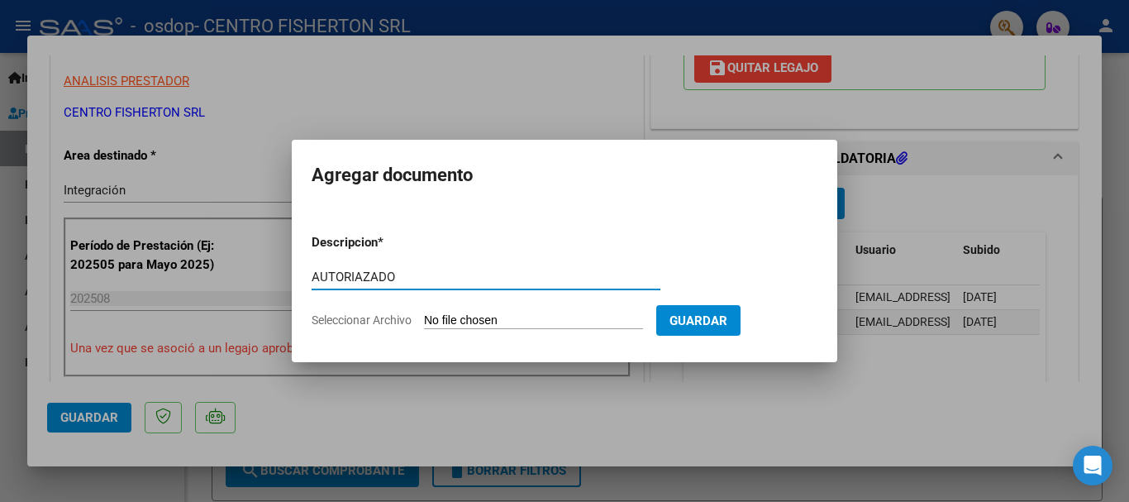
type input "AUTORIAZADO"
click at [601, 315] on input "Seleccionar Archivo" at bounding box center [533, 321] width 219 height 16
type input "C:\fakepath\AUT [PERSON_NAME] RH.pdf"
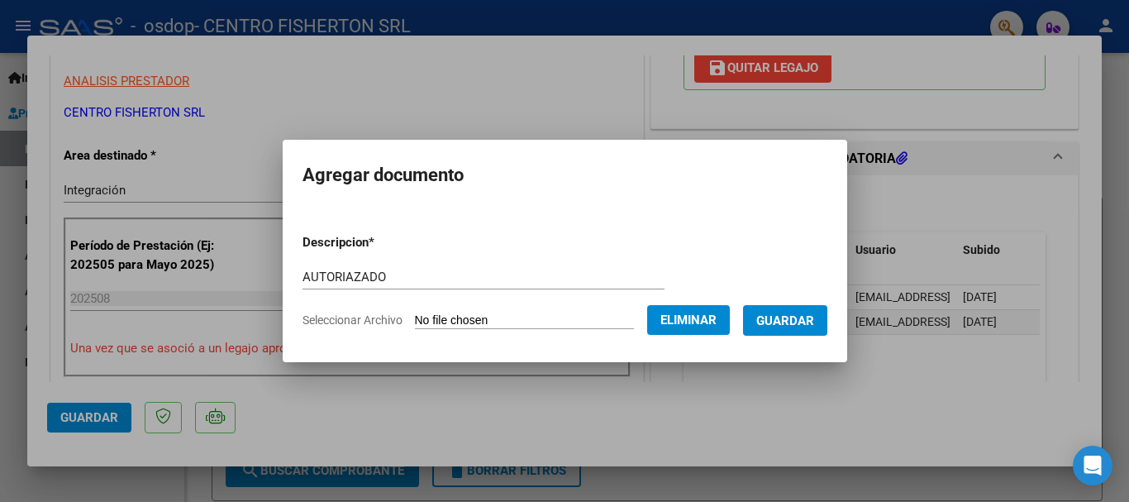
click at [784, 319] on span "Guardar" at bounding box center [785, 320] width 58 height 15
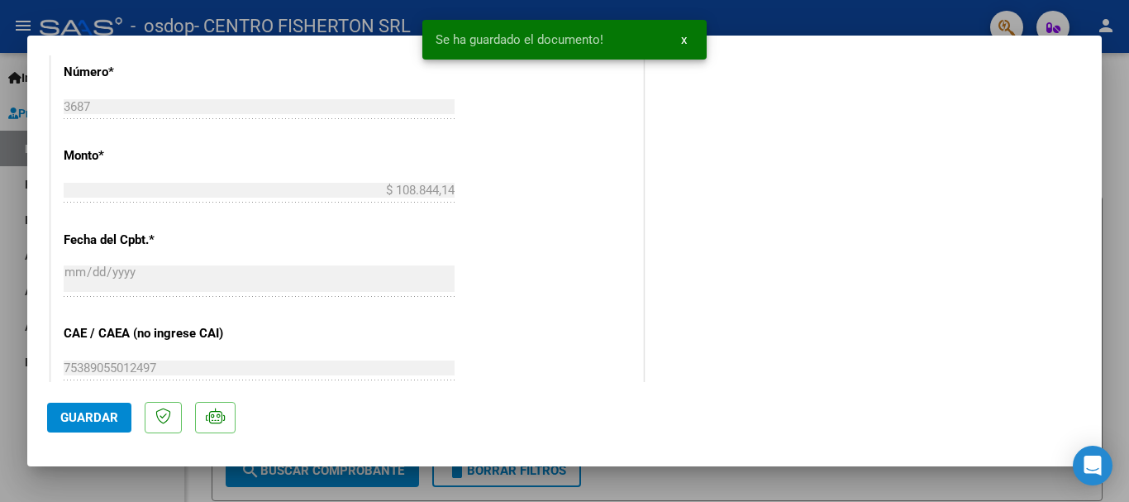
scroll to position [827, 0]
click at [99, 423] on span "Guardar" at bounding box center [89, 417] width 58 height 15
type input "$ 0,00"
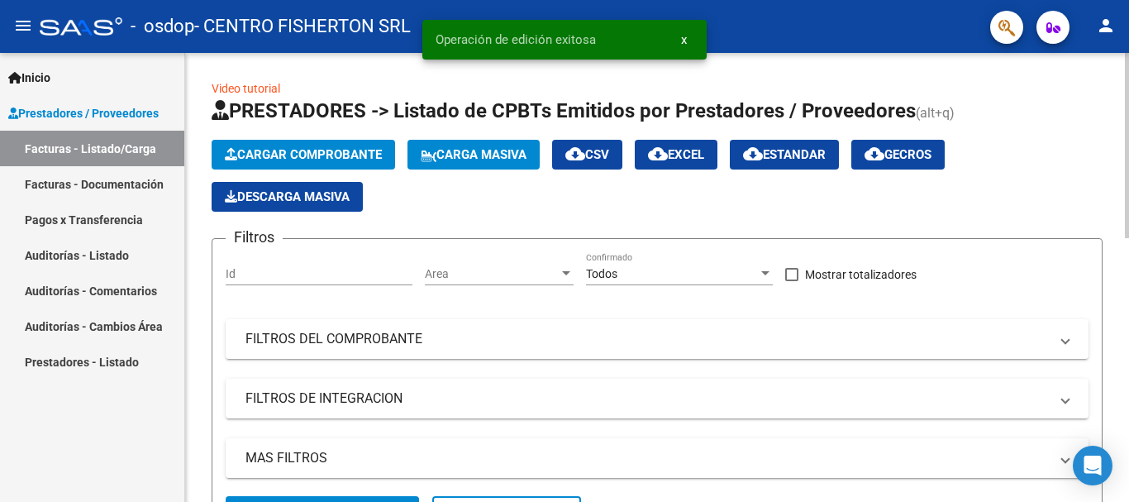
click at [1035, 115] on h1 "PRESTADORES -> Listado de CPBTs Emitidos por Prestadores / Proveedores (alt+q)" at bounding box center [657, 112] width 891 height 29
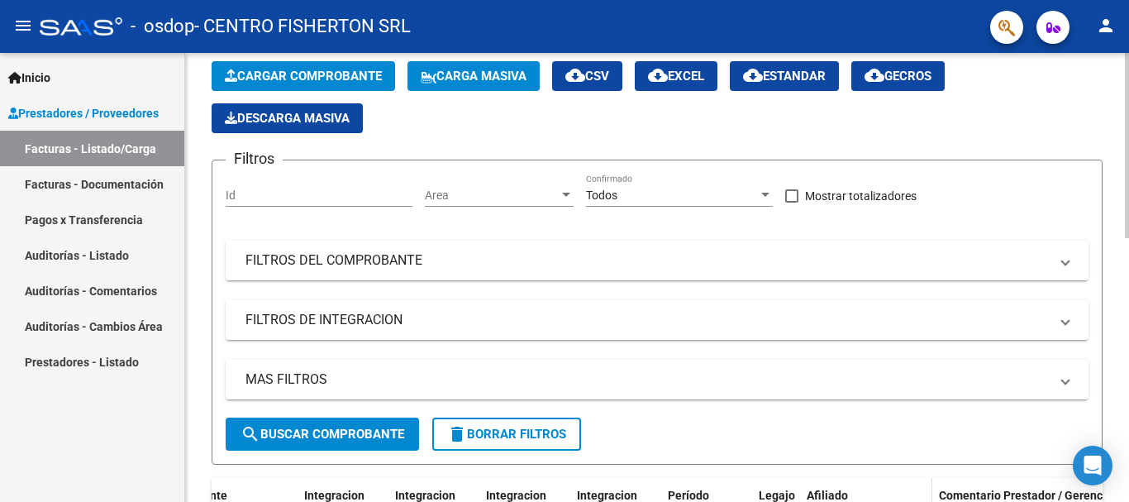
scroll to position [63, 0]
